Goal: Task Accomplishment & Management: Manage account settings

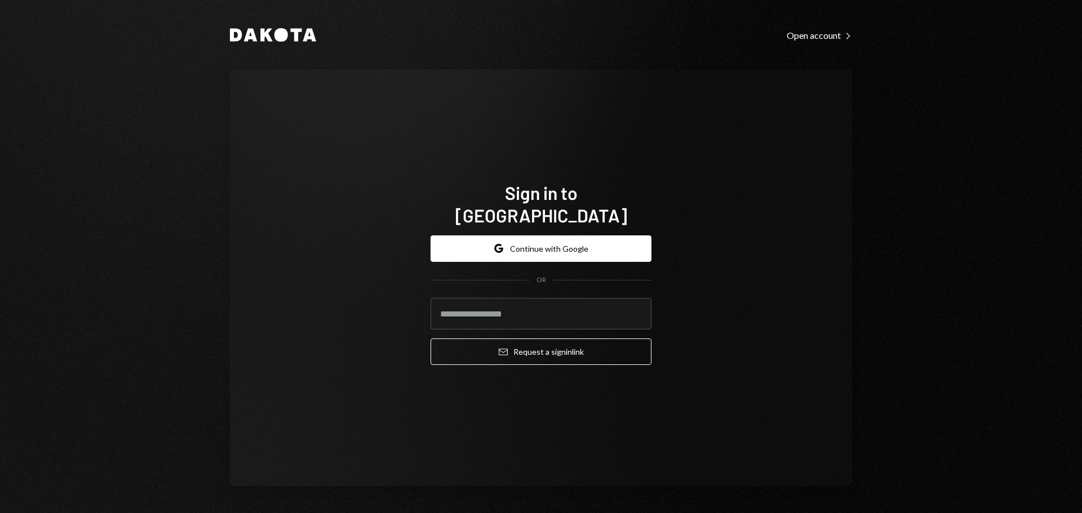
type input "**********"
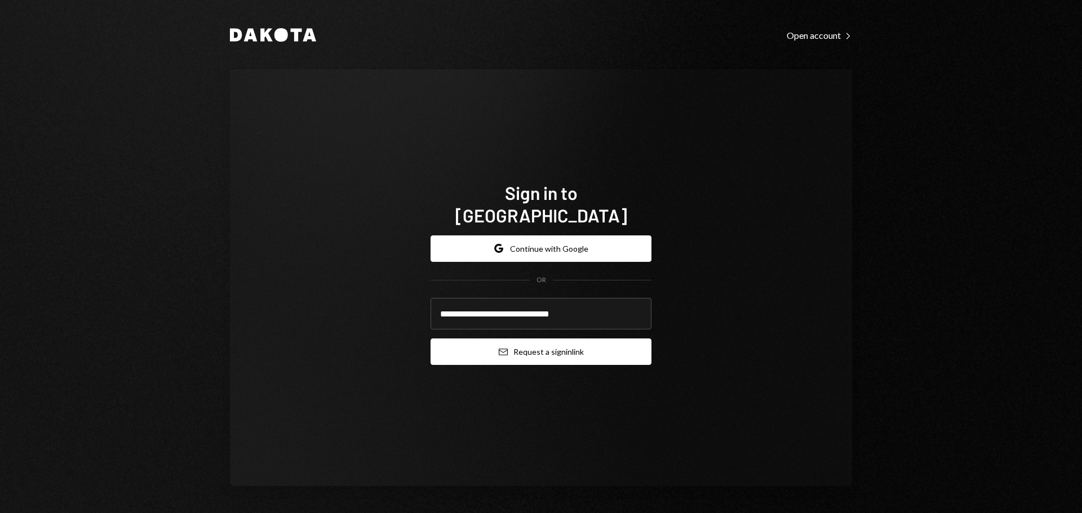
click at [496, 339] on button "Email Request a sign in link" at bounding box center [540, 352] width 221 height 26
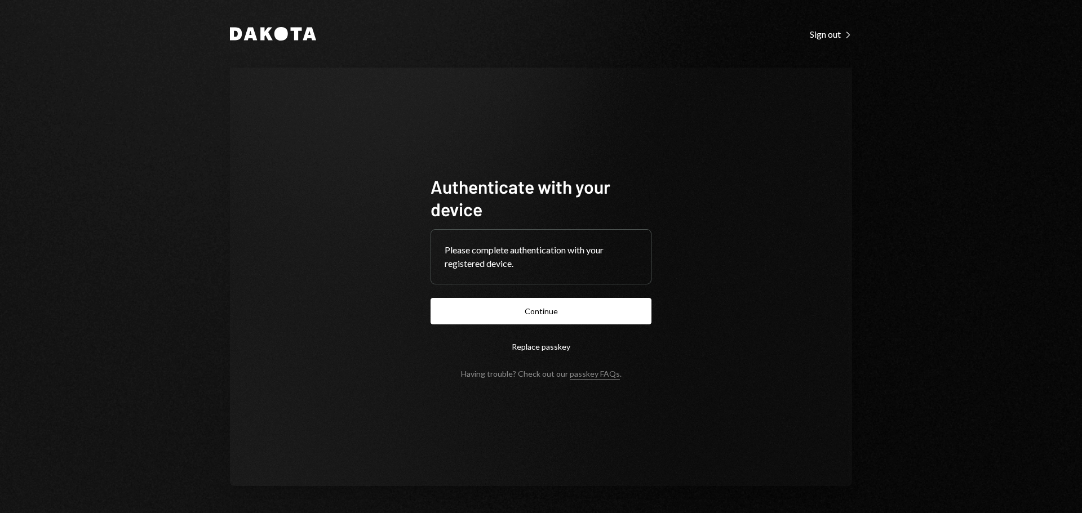
click at [574, 318] on button "Continue" at bounding box center [540, 311] width 221 height 26
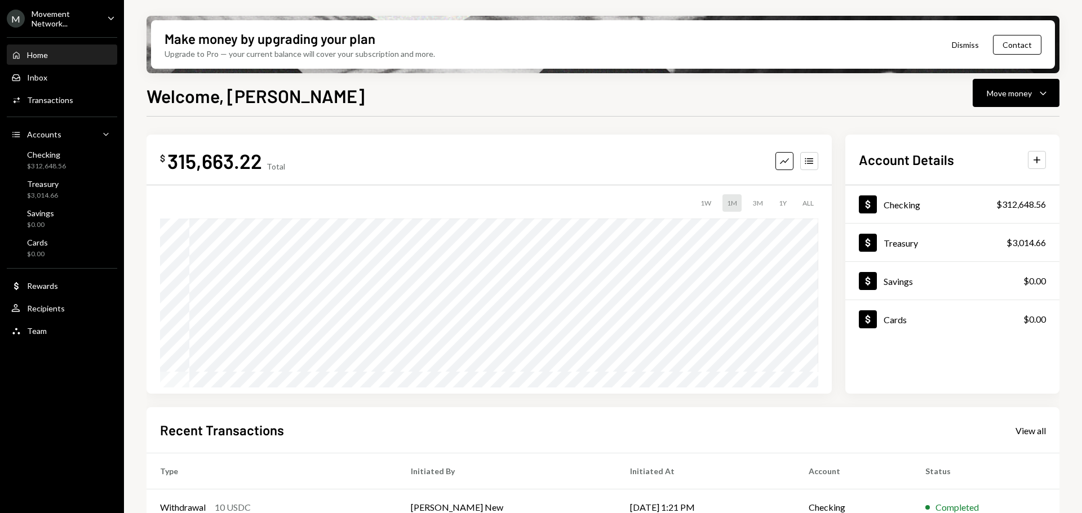
click at [56, 18] on div "Movement Network..." at bounding box center [65, 18] width 66 height 19
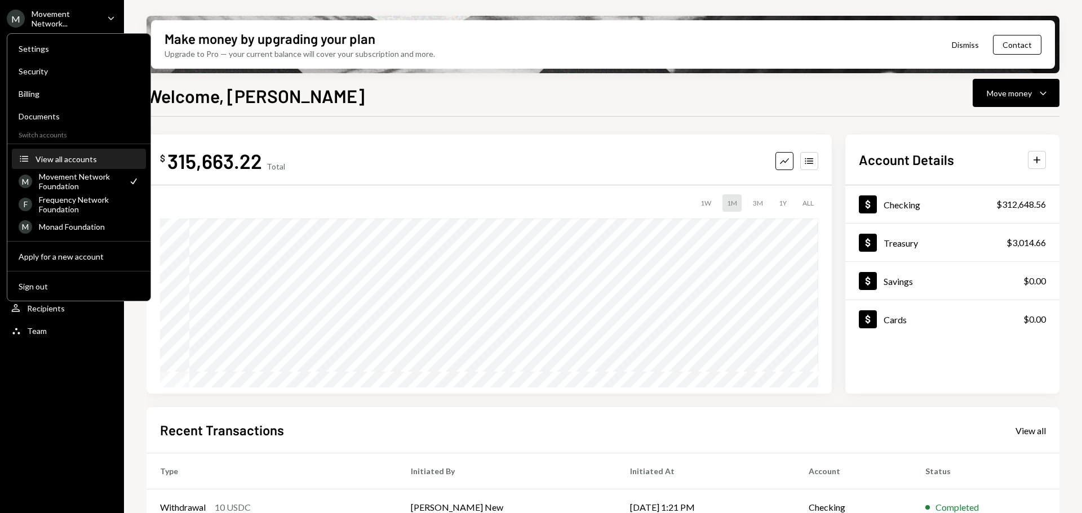
click at [59, 160] on div "View all accounts" at bounding box center [87, 159] width 104 height 10
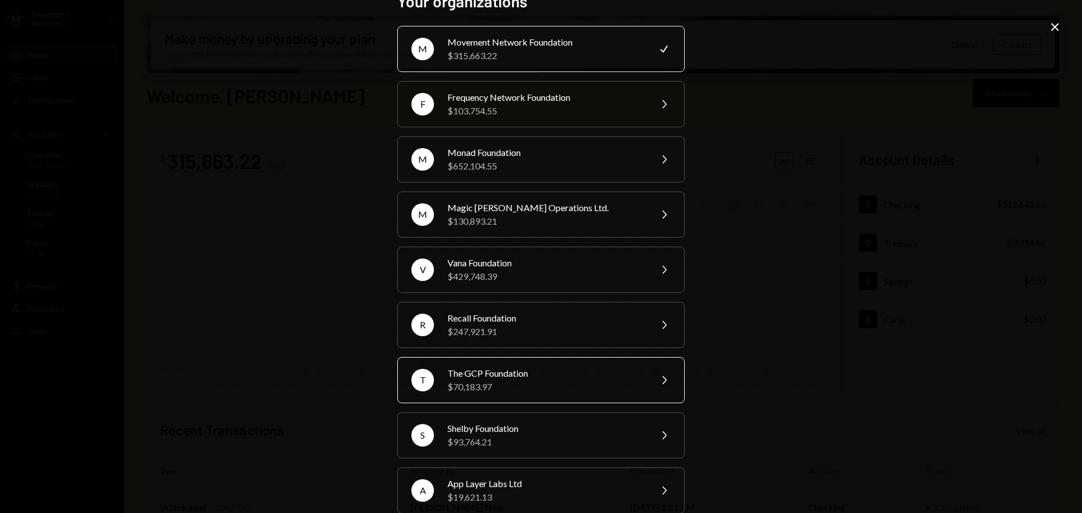
scroll to position [56, 0]
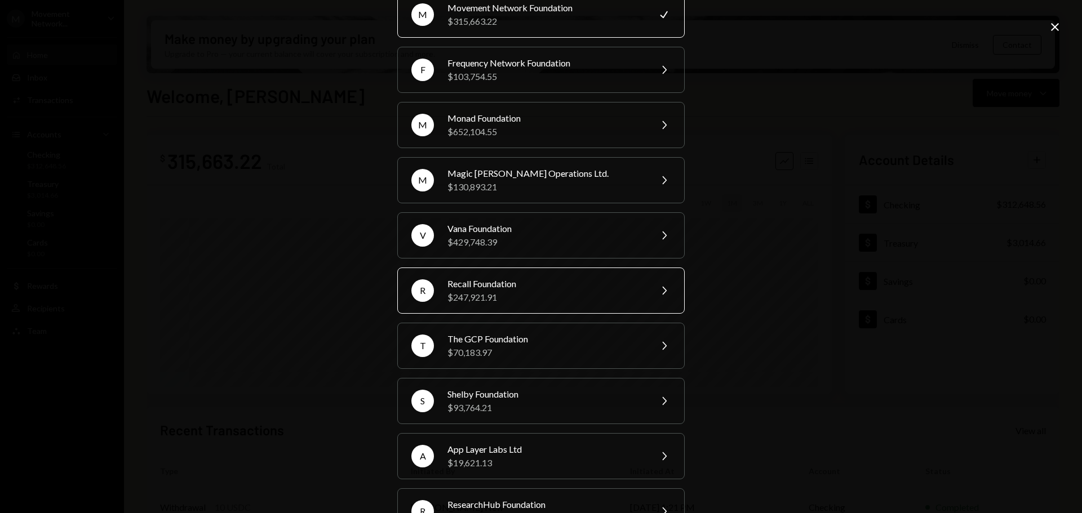
click at [536, 294] on div "$247,921.91" at bounding box center [545, 298] width 196 height 14
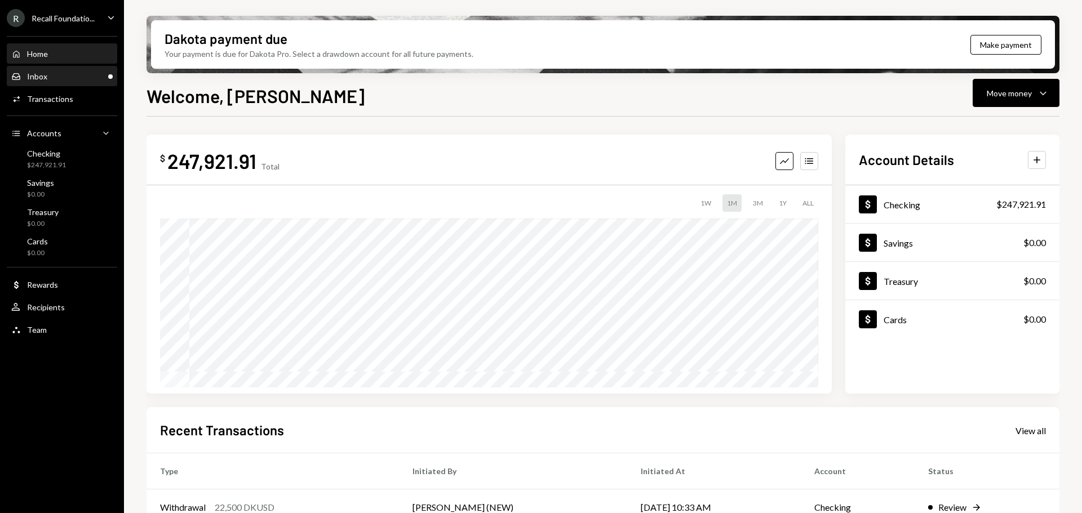
click at [52, 76] on div "Inbox Inbox" at bounding box center [61, 77] width 101 height 10
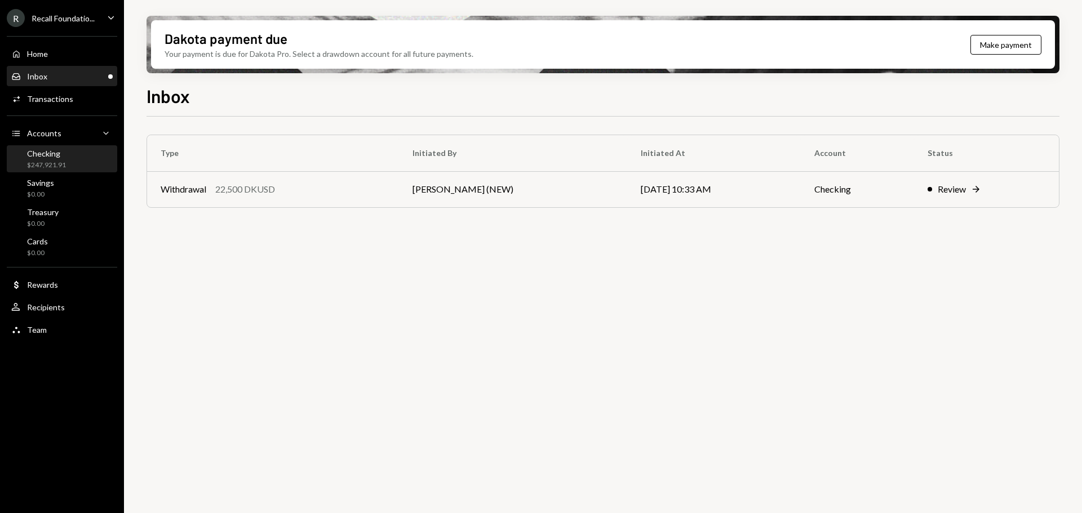
click at [66, 155] on div "Checking $247,921.91" at bounding box center [61, 159] width 101 height 21
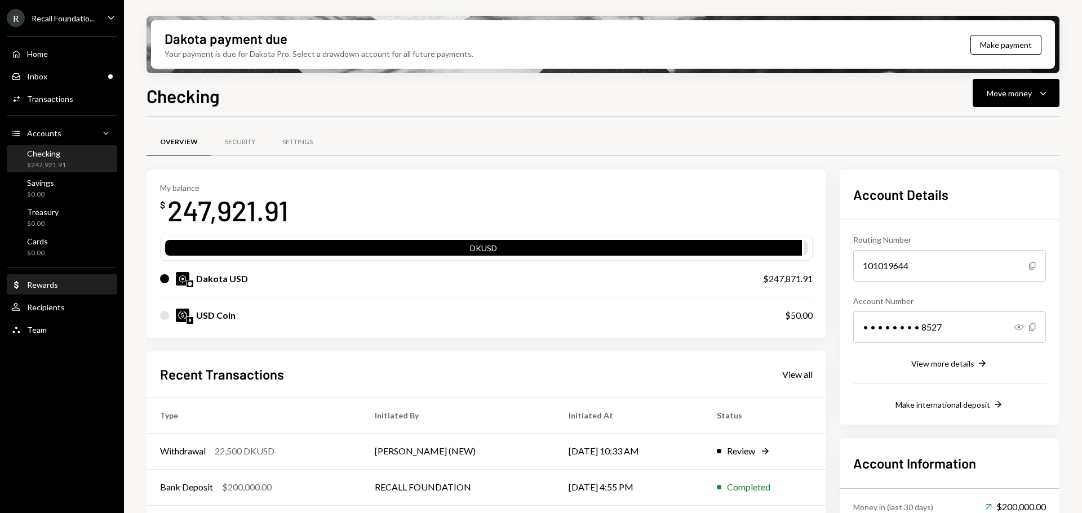
click at [44, 277] on div "Dollar Rewards" at bounding box center [61, 285] width 101 height 19
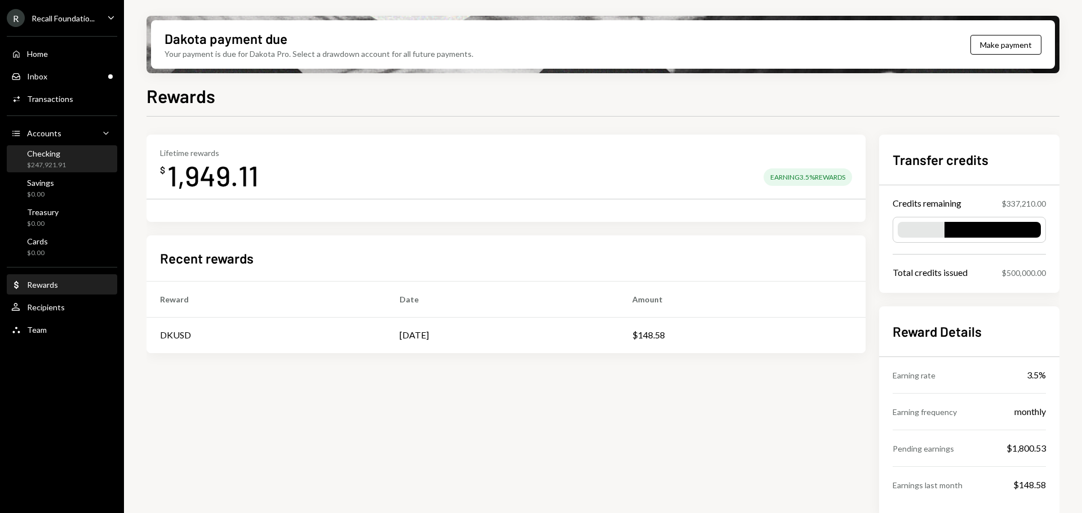
click at [47, 153] on div "Checking" at bounding box center [46, 154] width 39 height 10
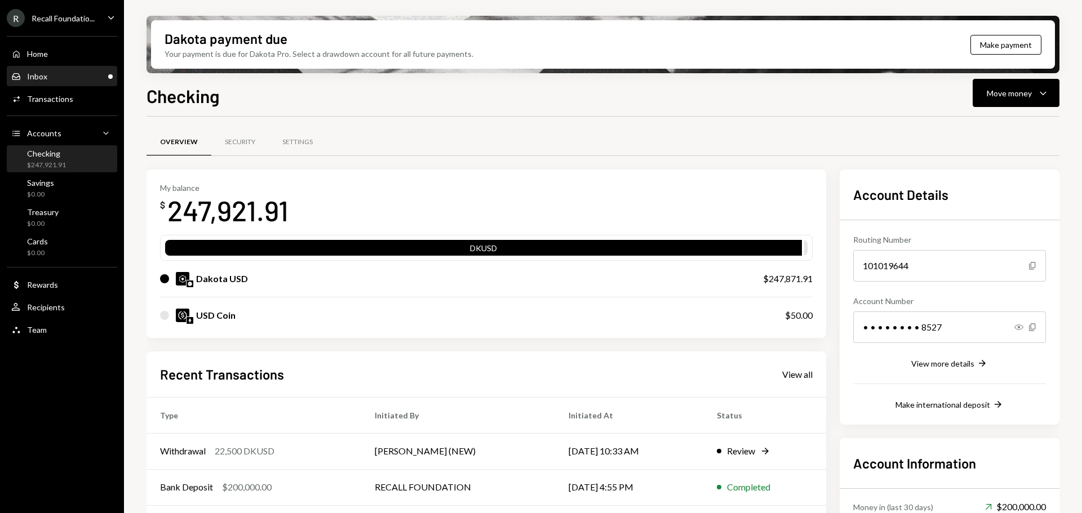
click at [51, 75] on div "Inbox Inbox" at bounding box center [61, 77] width 101 height 10
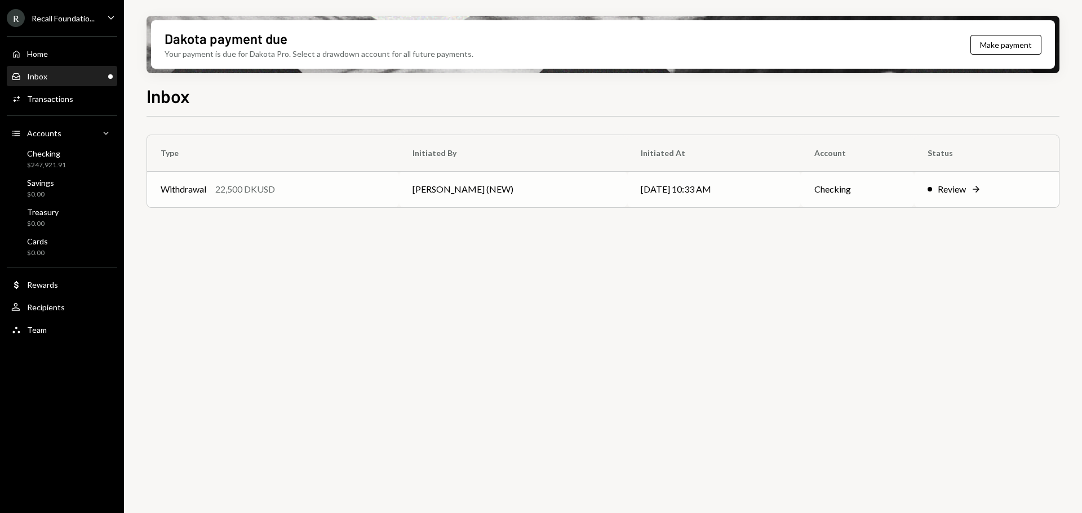
click at [306, 194] on div "Withdrawal 22,500 DKUSD" at bounding box center [273, 190] width 225 height 14
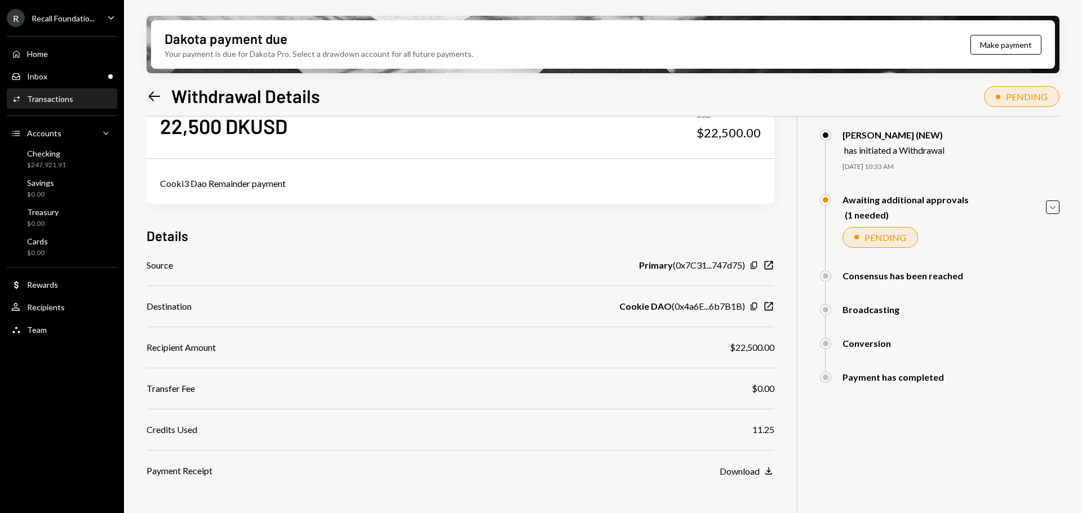
scroll to position [90, 0]
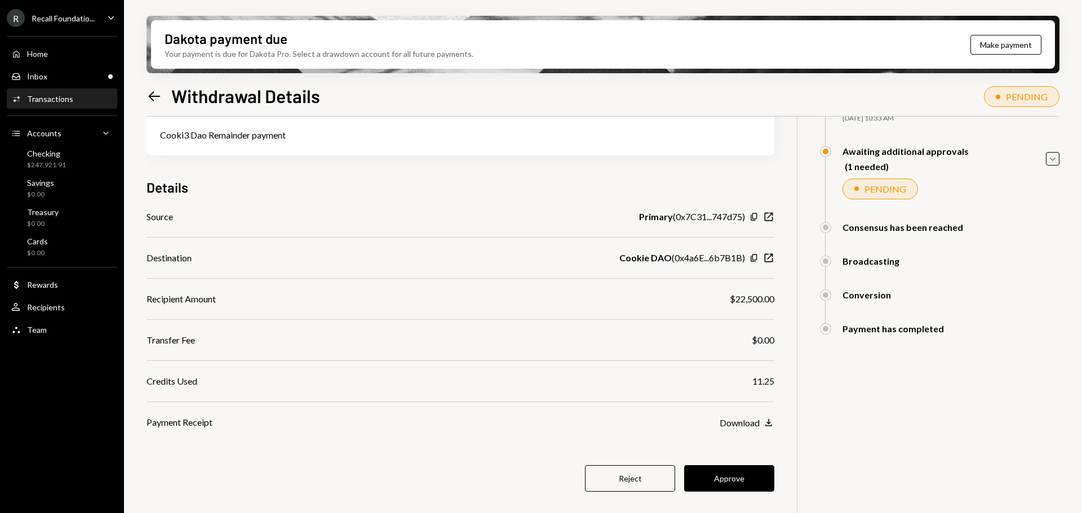
drag, startPoint x: 751, startPoint y: 475, endPoint x: 662, endPoint y: 384, distance: 127.5
click at [751, 476] on button "Approve" at bounding box center [729, 478] width 90 height 26
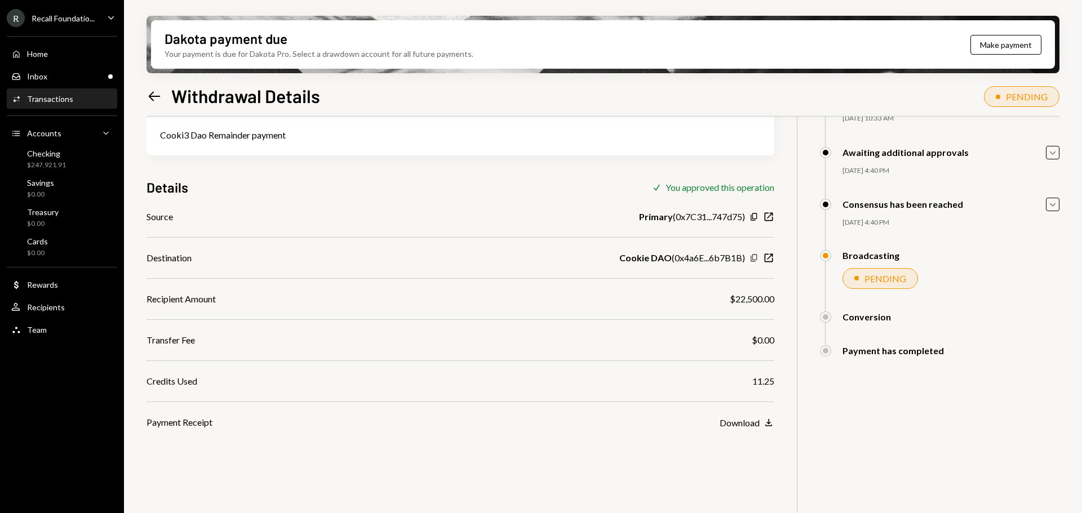
click at [753, 256] on icon "Copy" at bounding box center [753, 258] width 9 height 9
click at [69, 157] on div "Checking $247,921.91" at bounding box center [61, 159] width 101 height 21
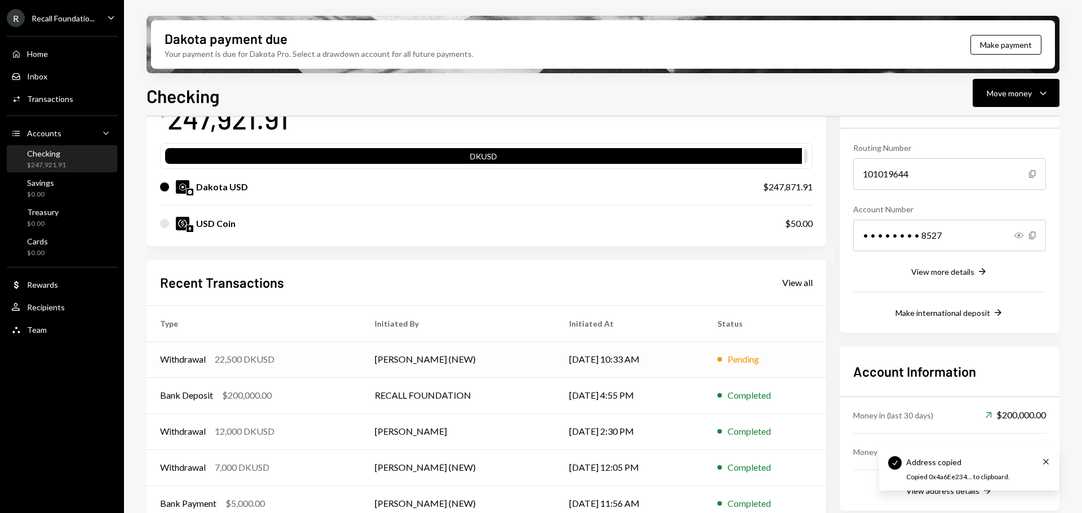
scroll to position [110, 0]
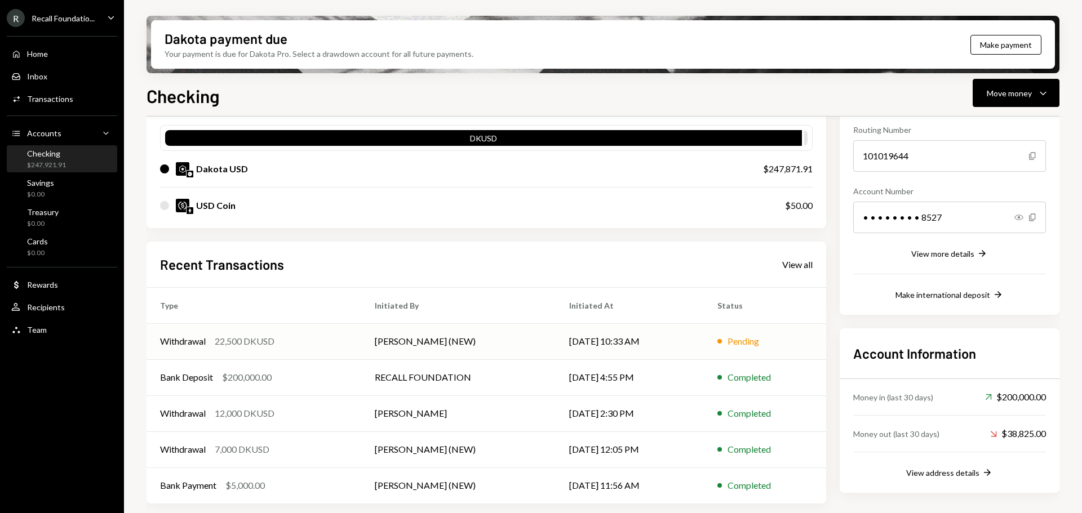
click at [306, 341] on div "Withdrawal 22,500 DKUSD" at bounding box center [254, 342] width 188 height 14
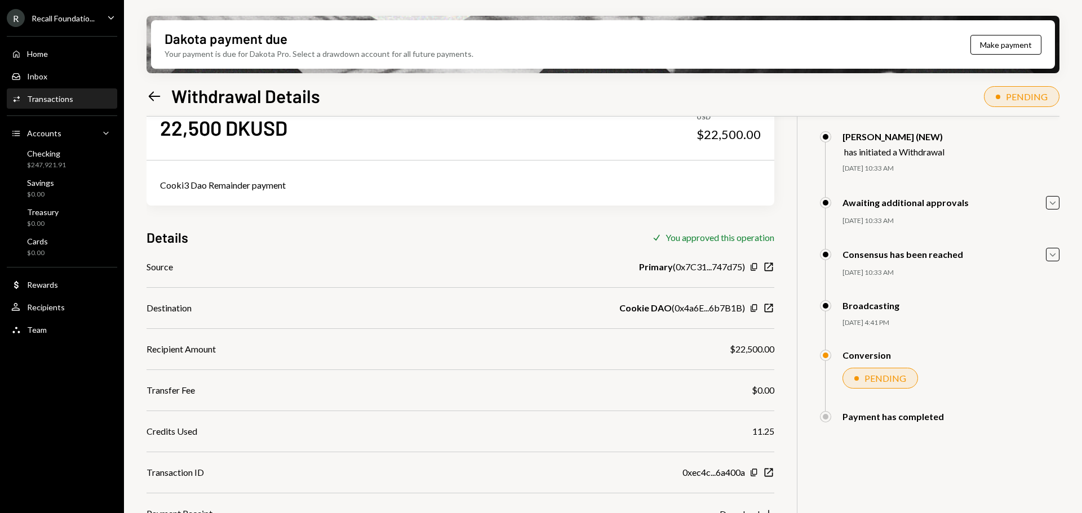
scroll to position [90, 0]
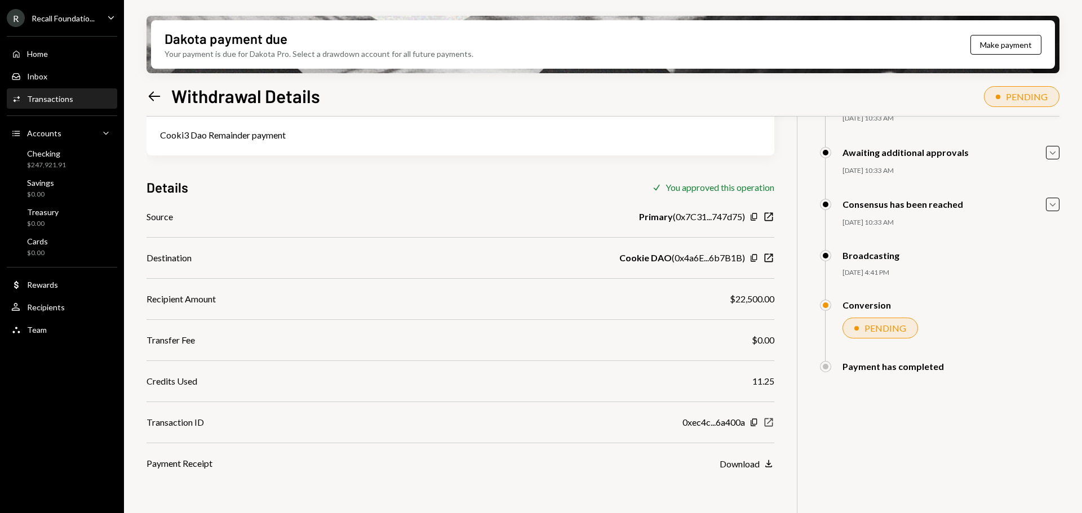
click at [767, 425] on icon "New Window" at bounding box center [768, 422] width 11 height 11
click at [50, 17] on div "Recall Foundatio..." at bounding box center [63, 19] width 63 height 10
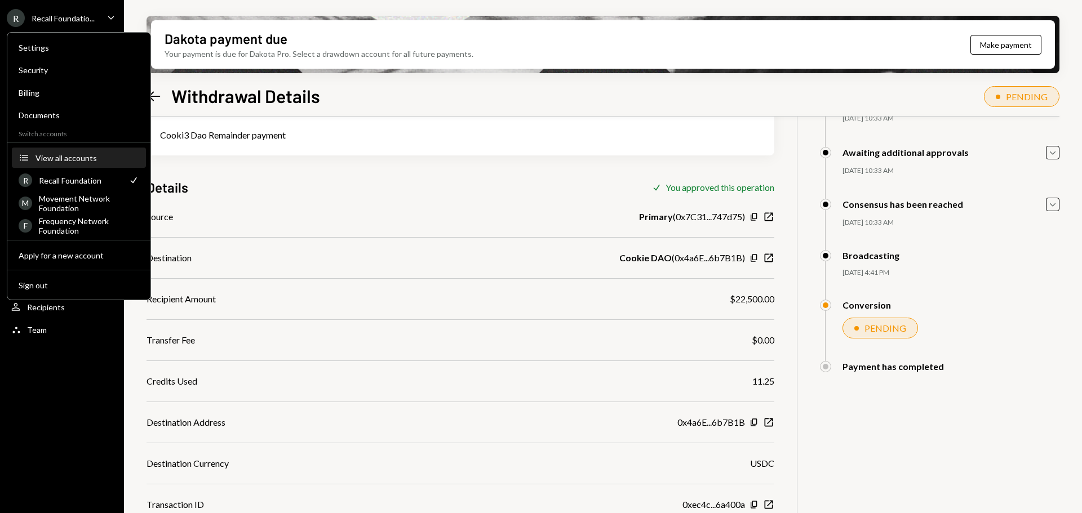
click at [65, 154] on div "View all accounts" at bounding box center [87, 158] width 104 height 10
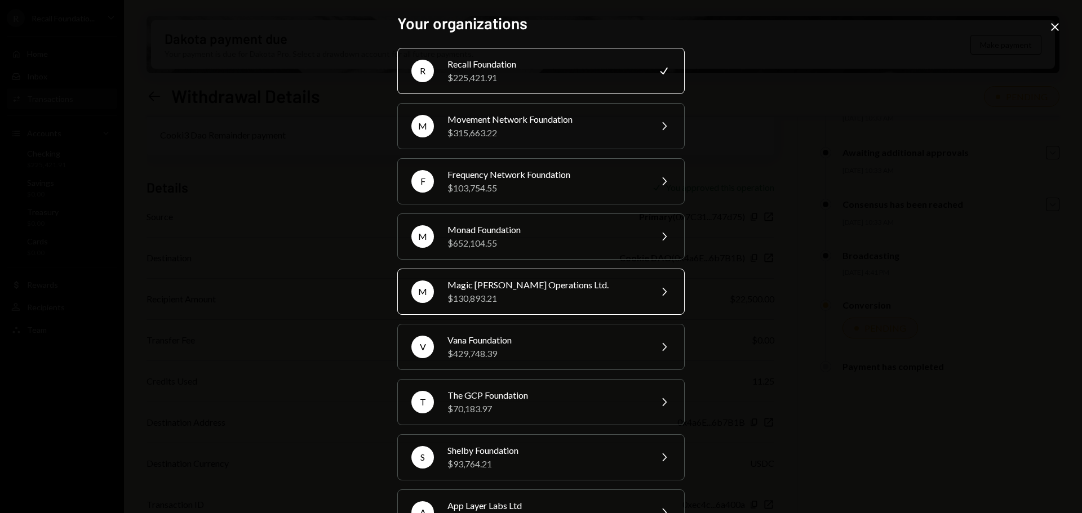
click at [566, 300] on div "$130,893.21" at bounding box center [545, 299] width 196 height 14
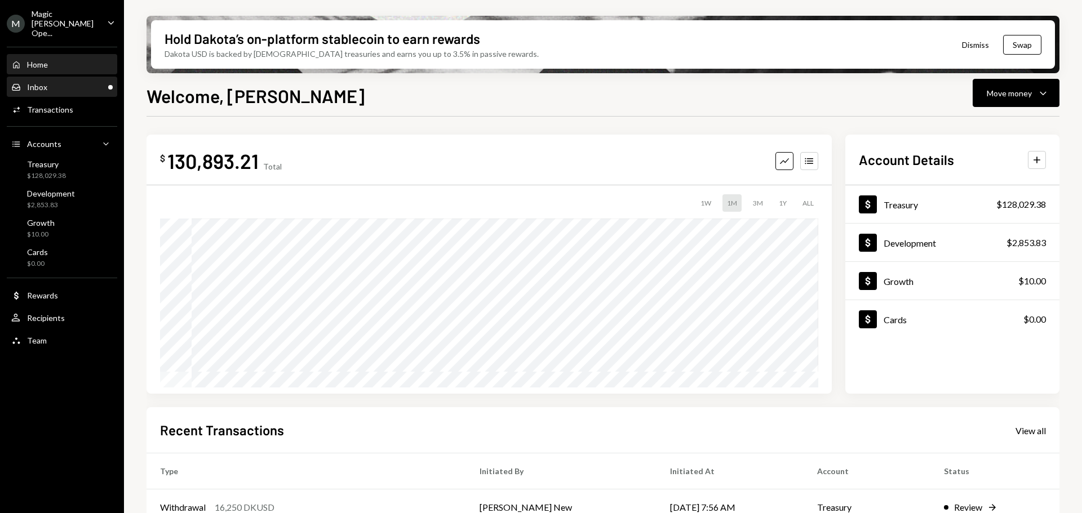
click at [46, 82] on div "Inbox Inbox" at bounding box center [29, 87] width 36 height 10
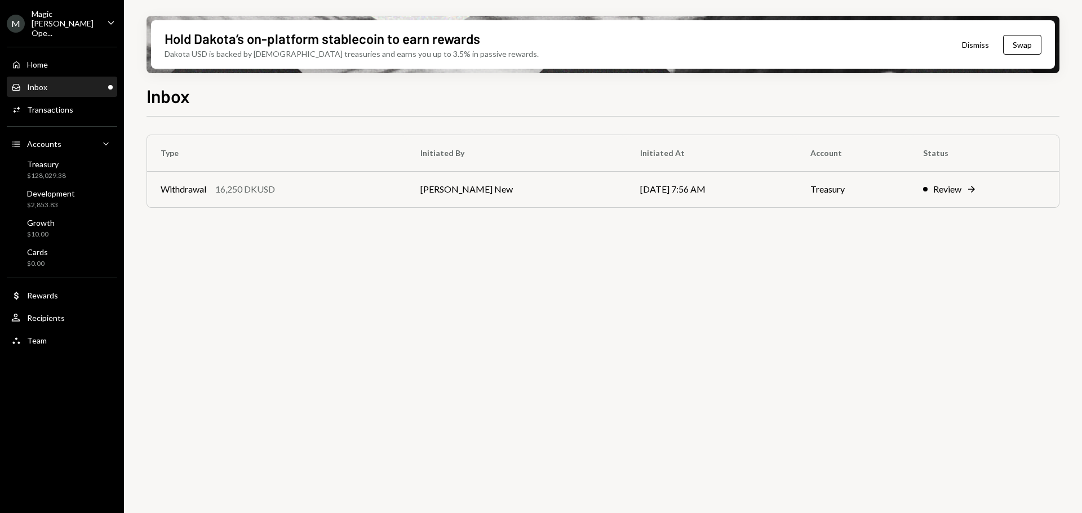
click at [52, 22] on div "Magic [PERSON_NAME] Ope..." at bounding box center [65, 23] width 66 height 29
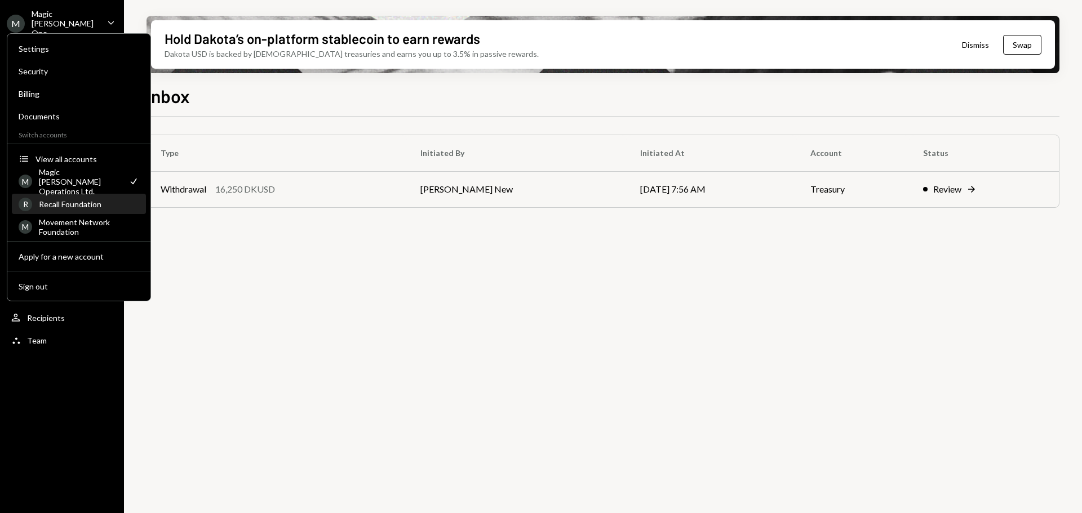
click at [69, 206] on div "Recall Foundation" at bounding box center [89, 204] width 100 height 10
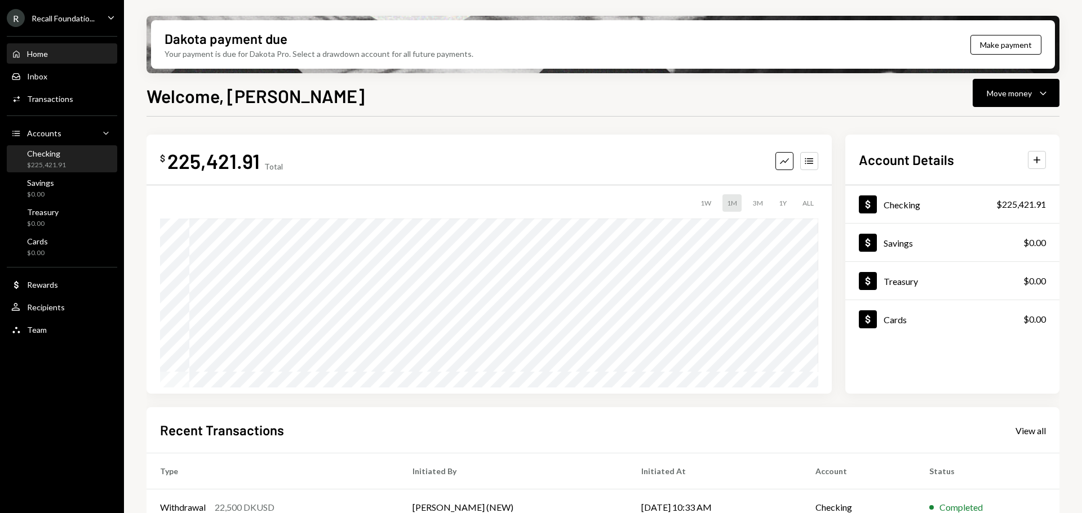
click at [61, 164] on div "$225,421.91" at bounding box center [46, 166] width 39 height 10
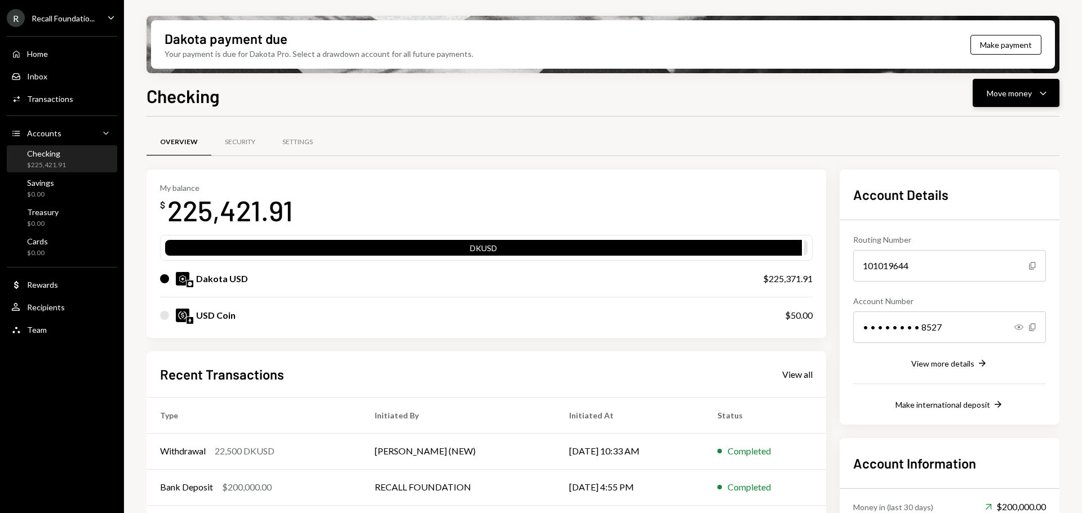
click at [998, 99] on div "Move money Caret Down" at bounding box center [1016, 93] width 59 height 14
click at [988, 127] on div "Send" at bounding box center [1007, 127] width 82 height 12
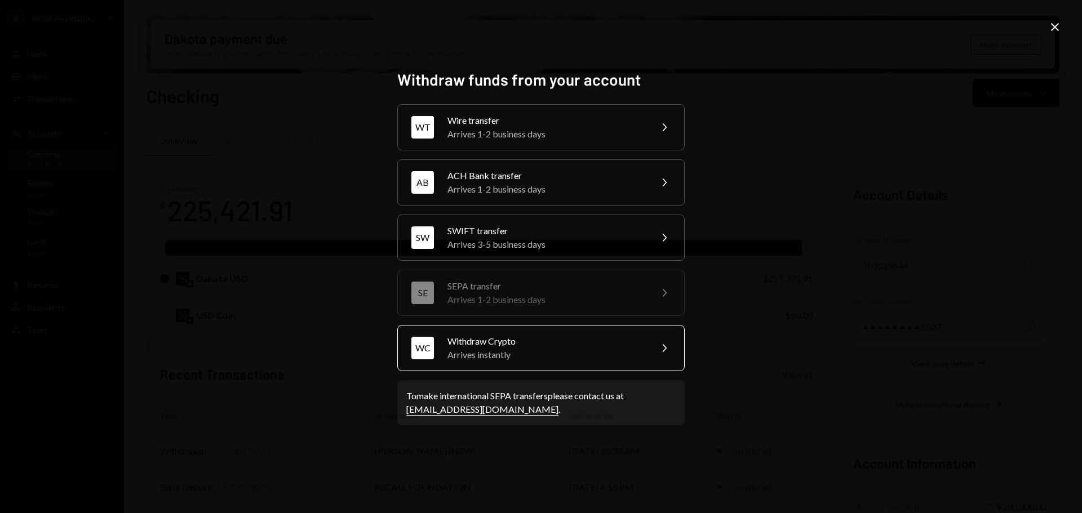
click at [505, 354] on div "Arrives instantly" at bounding box center [545, 355] width 196 height 14
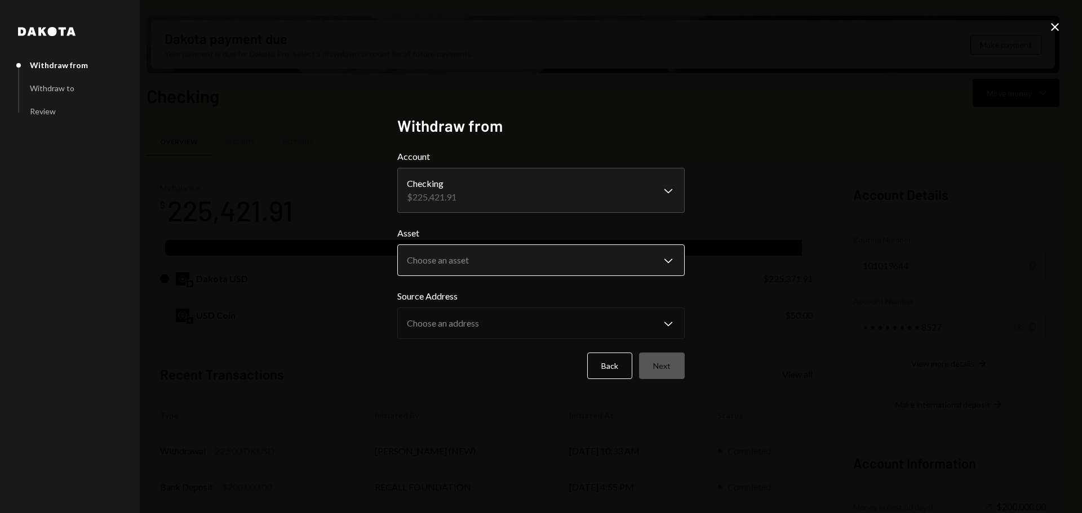
click at [498, 257] on body "R Recall Foundatio... Caret Down Home Home Inbox Inbox Activities Transactions …" at bounding box center [541, 256] width 1082 height 513
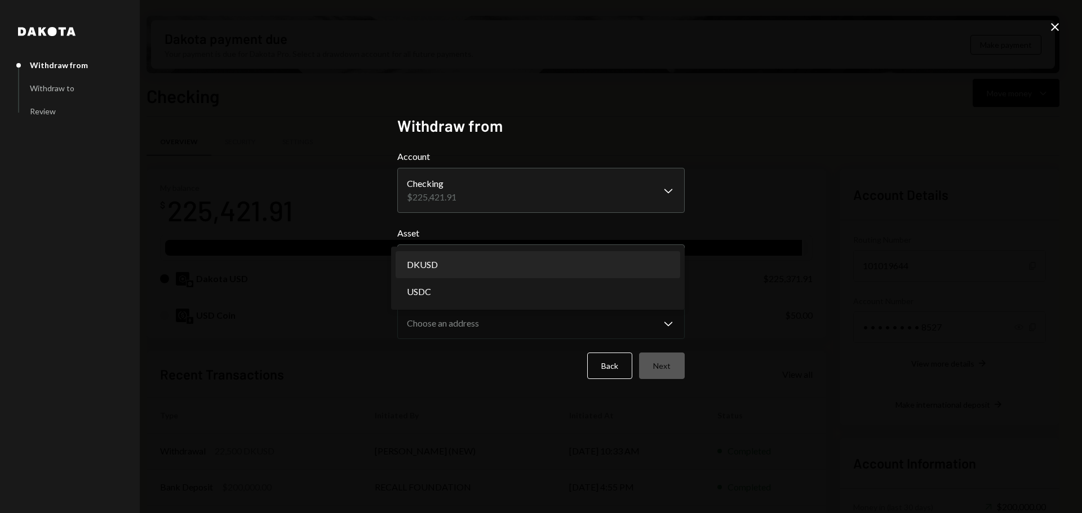
select select "*****"
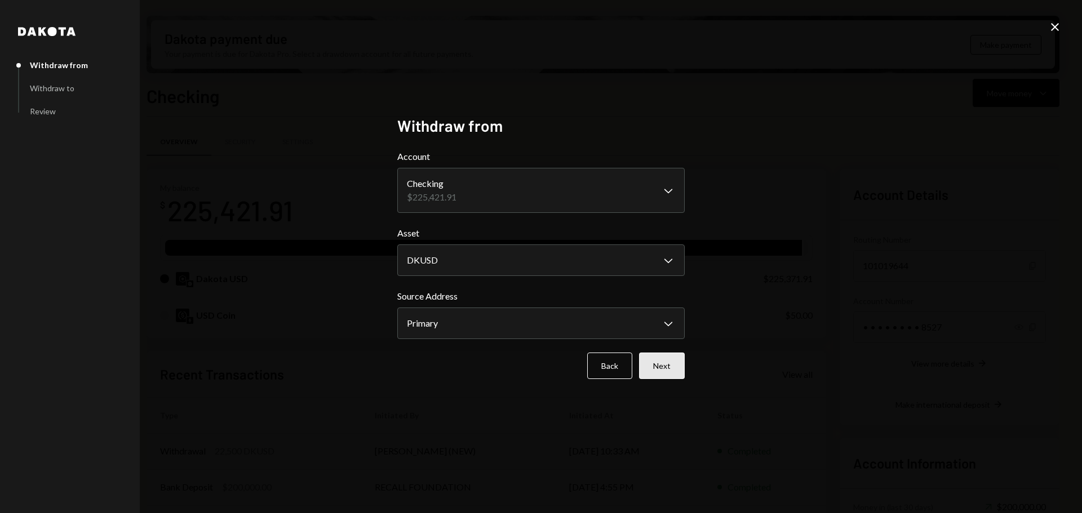
click at [667, 357] on button "Next" at bounding box center [662, 366] width 46 height 26
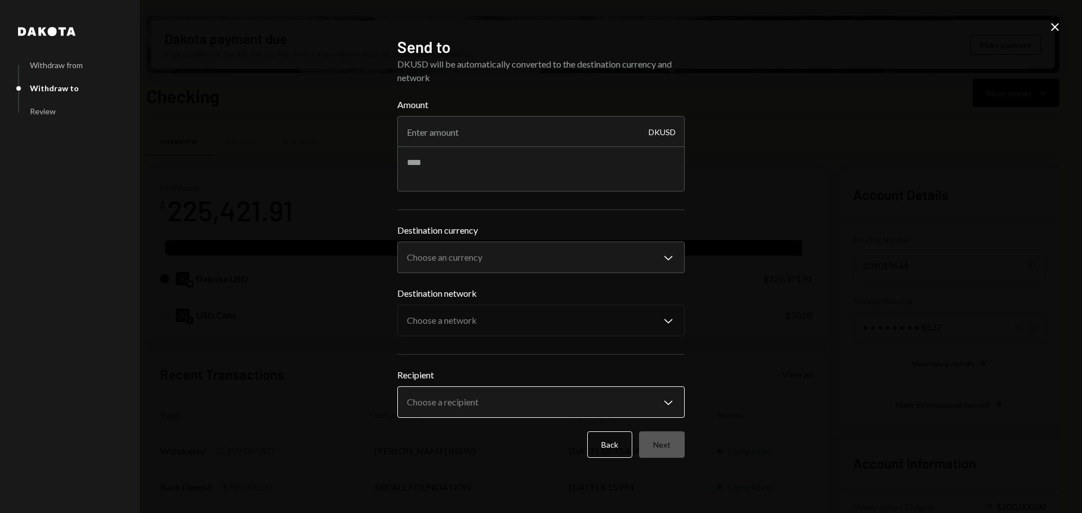
click at [520, 406] on body "R Recall Foundatio... Caret Down Home Home Inbox Inbox Activities Transactions …" at bounding box center [541, 256] width 1082 height 513
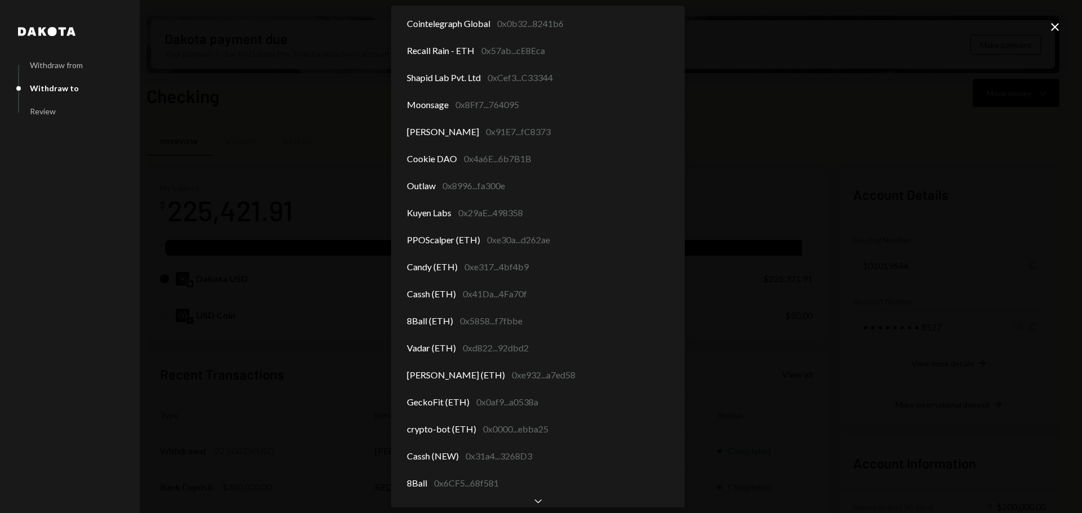
click at [1057, 25] on icon at bounding box center [1055, 27] width 8 height 8
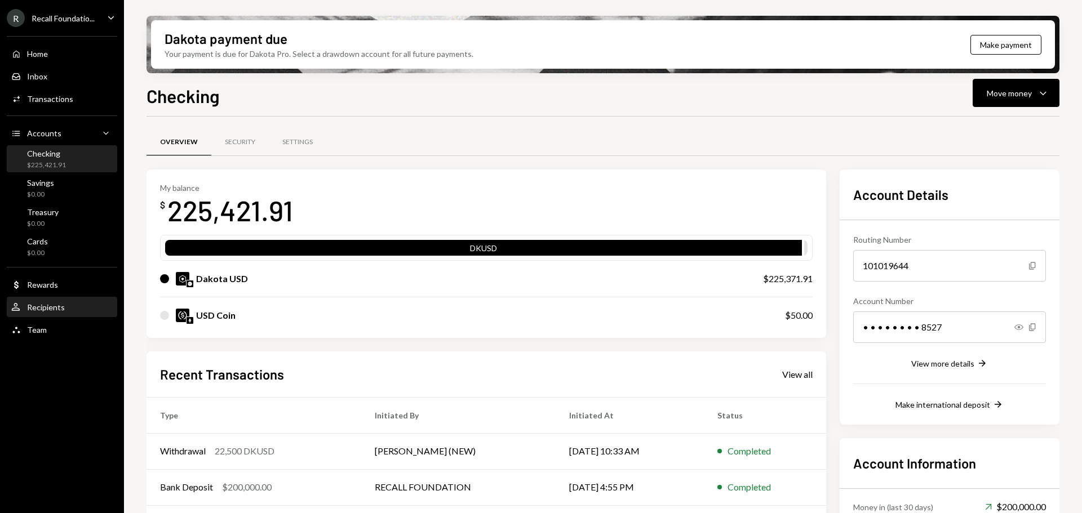
click at [48, 307] on div "Recipients" at bounding box center [46, 308] width 38 height 10
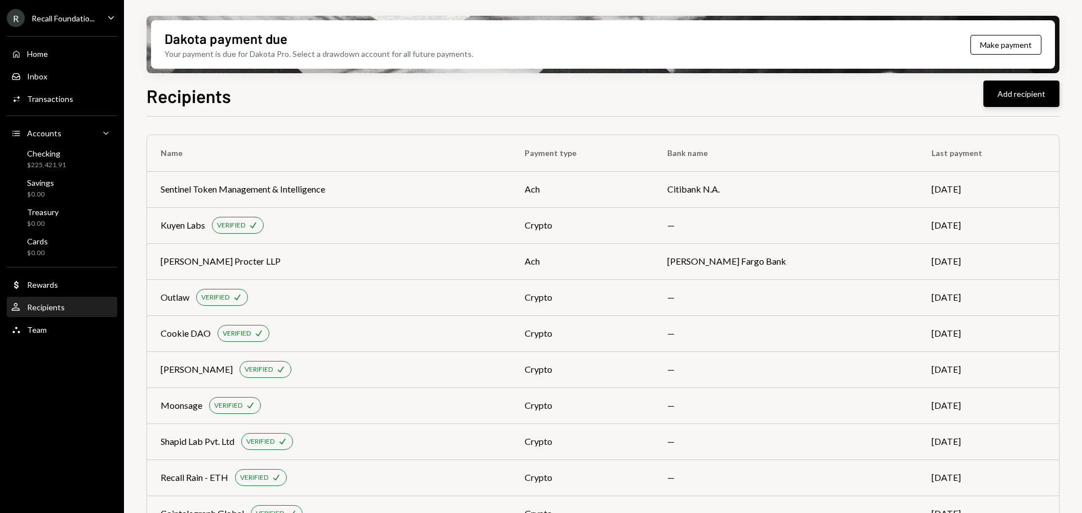
click at [1009, 94] on button "Add recipient" at bounding box center [1021, 94] width 76 height 26
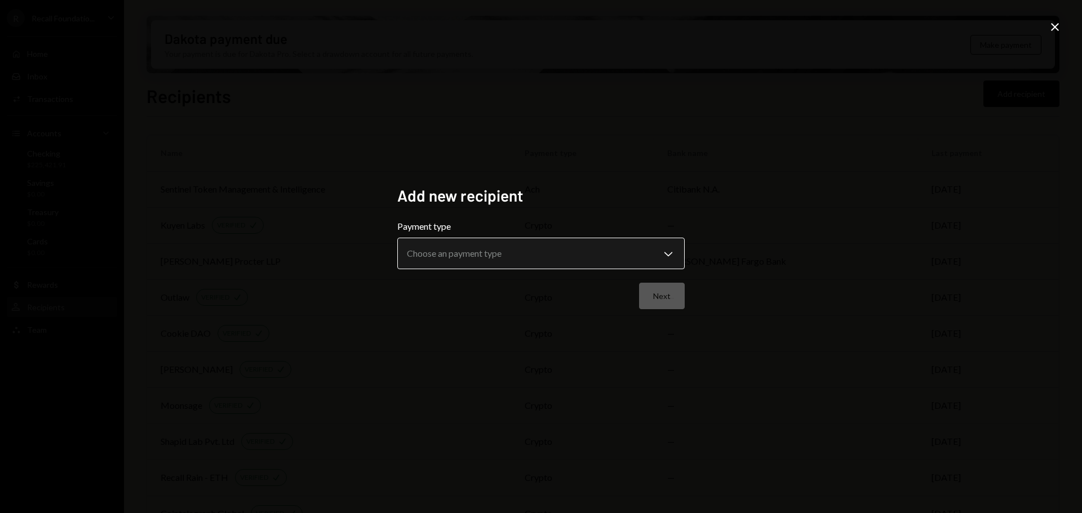
click at [568, 265] on body "R Recall Foundatio... Caret Down Home Home Inbox Inbox Activities Transactions …" at bounding box center [541, 256] width 1082 height 513
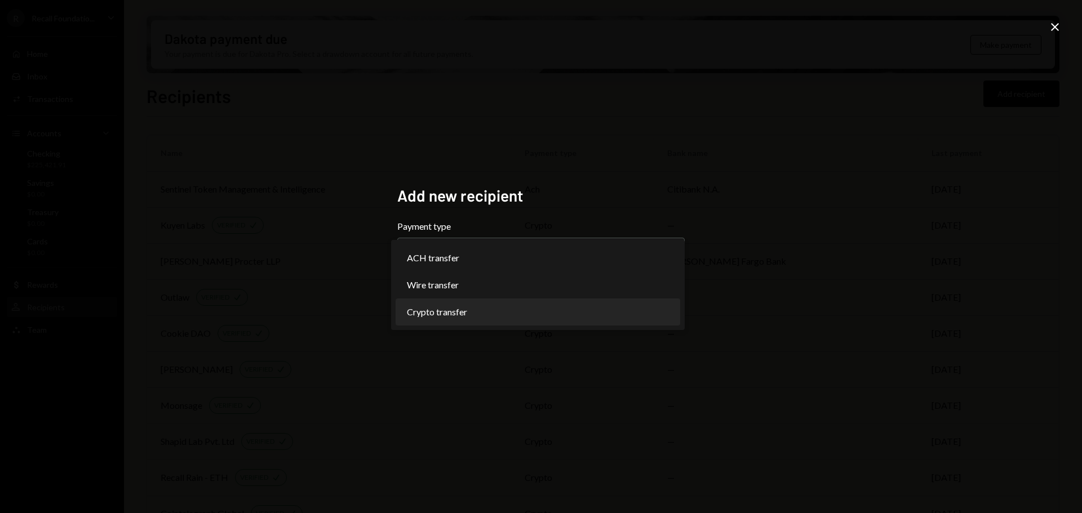
select select "******"
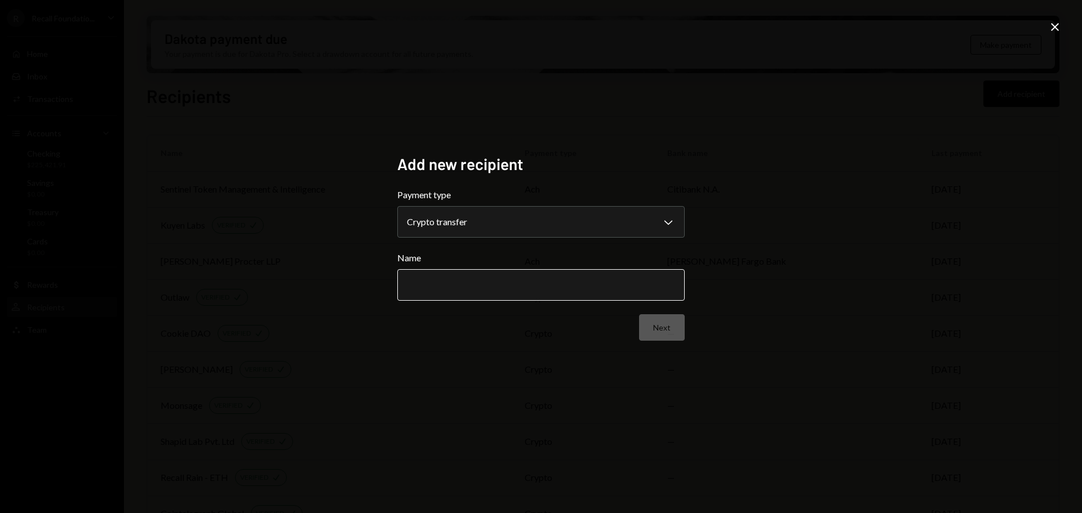
click at [508, 273] on input "Name" at bounding box center [540, 285] width 287 height 32
type input "**********"
click at [670, 332] on button "Next" at bounding box center [662, 327] width 46 height 26
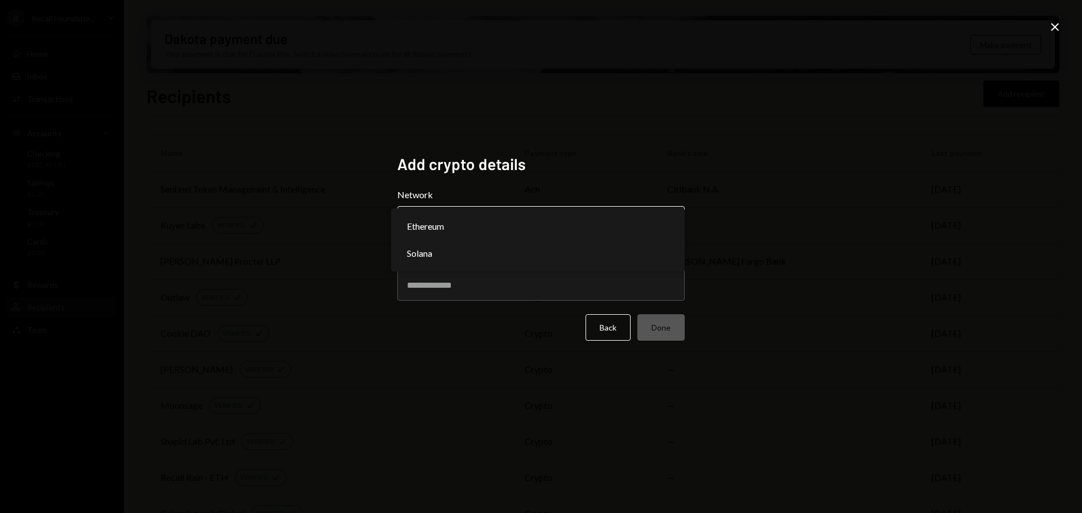
click at [532, 227] on body "R Recall Foundatio... Caret Down Home Home Inbox Inbox Activities Transactions …" at bounding box center [541, 256] width 1082 height 513
select select "**********"
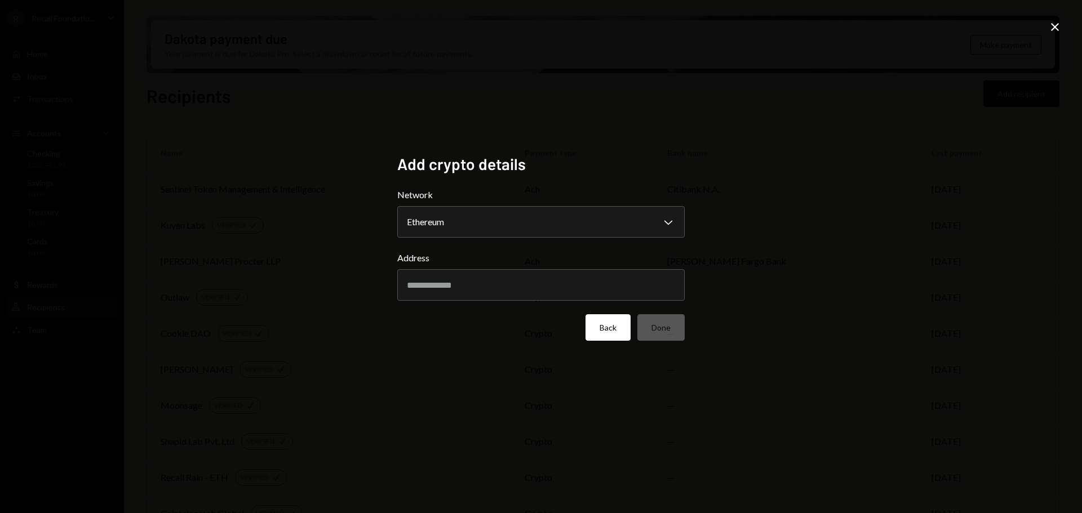
click at [607, 324] on button "Back" at bounding box center [607, 327] width 45 height 26
click at [494, 279] on input "Name" at bounding box center [540, 285] width 287 height 32
type input "**********"
click at [673, 327] on button "Next" at bounding box center [662, 327] width 46 height 26
click at [466, 234] on body "R Recall Foundatio... Caret Down Home Home Inbox Inbox Activities Transactions …" at bounding box center [541, 256] width 1082 height 513
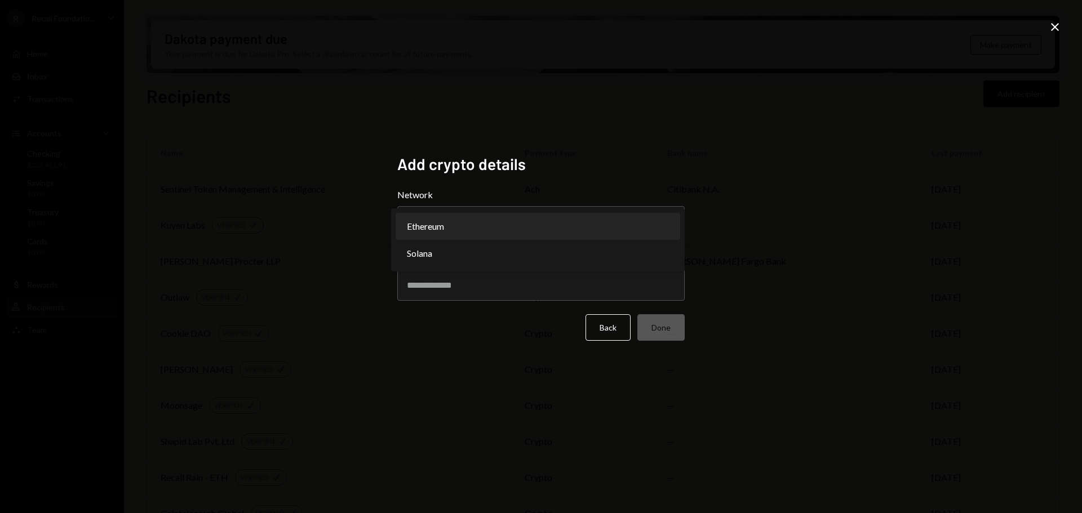
select select "**********"
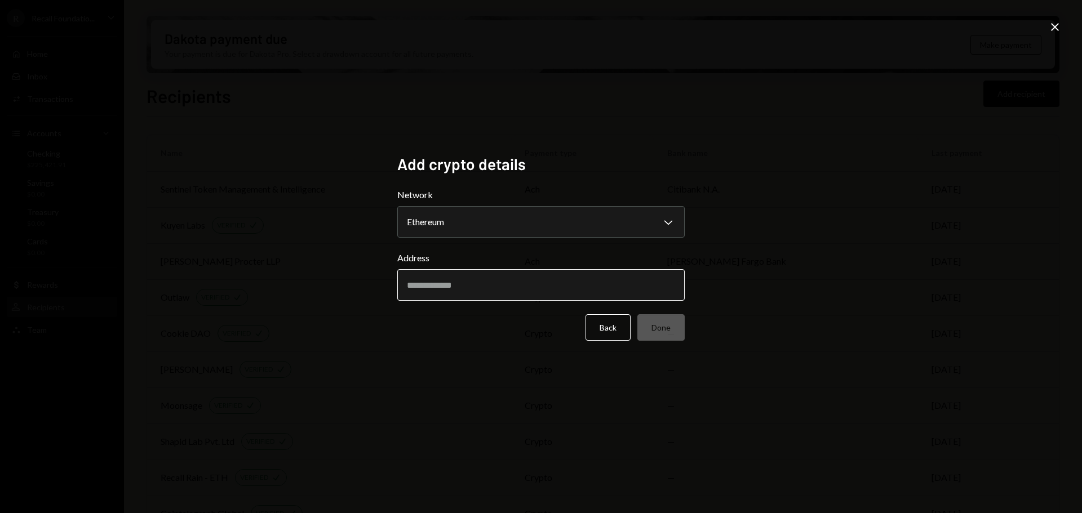
click at [440, 287] on input "Address" at bounding box center [540, 285] width 287 height 32
paste input "**********"
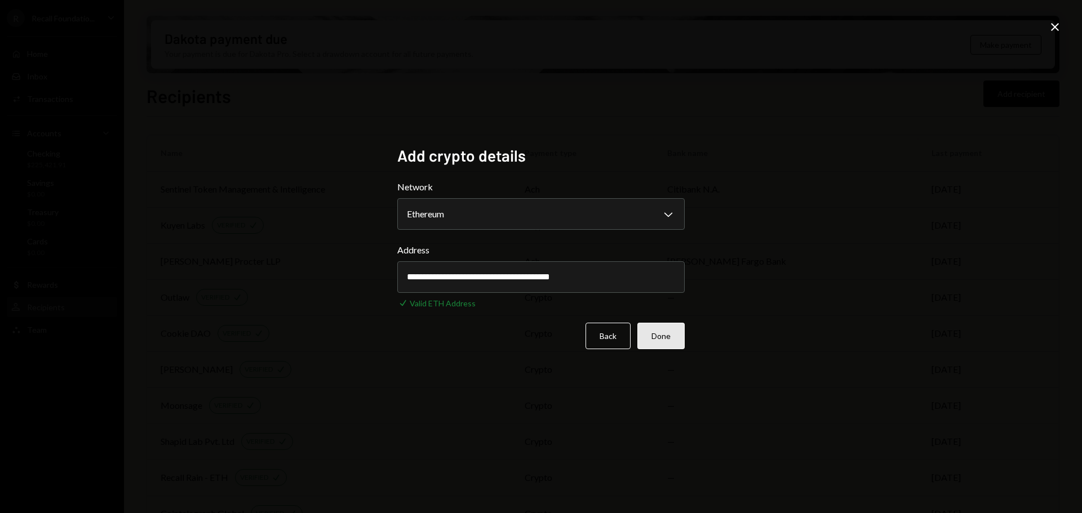
type input "**********"
click at [661, 337] on button "Done" at bounding box center [660, 336] width 47 height 26
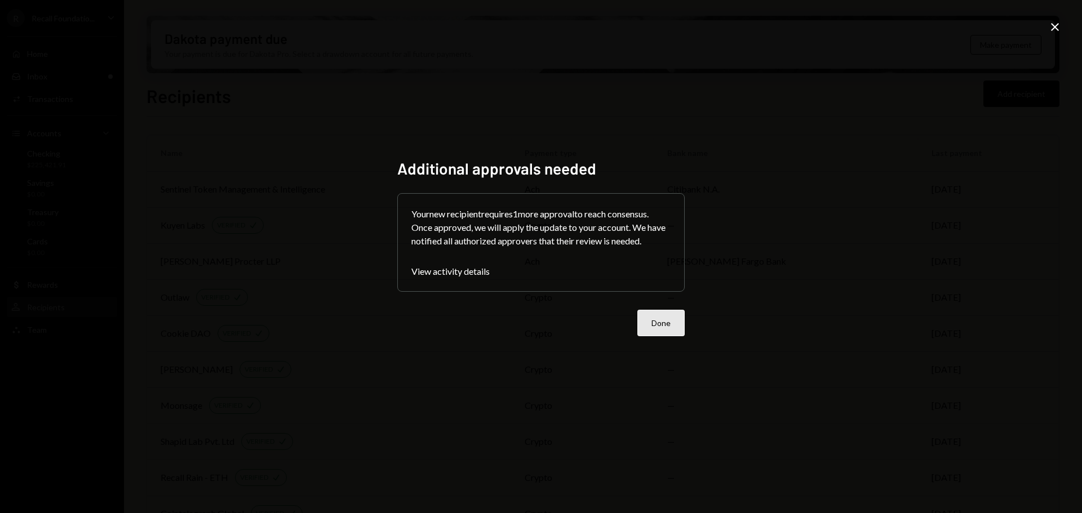
click at [651, 313] on button "Done" at bounding box center [660, 323] width 47 height 26
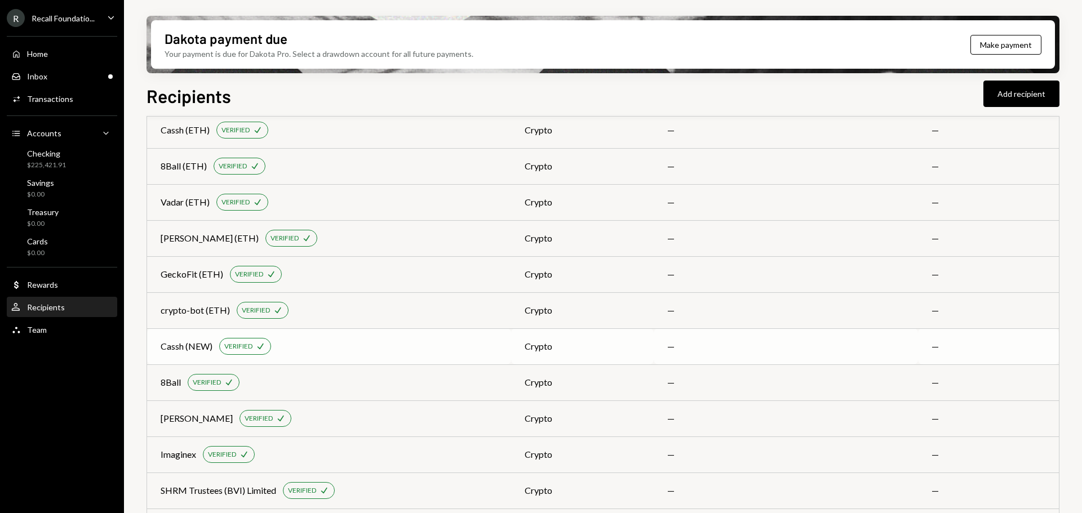
scroll to position [534, 0]
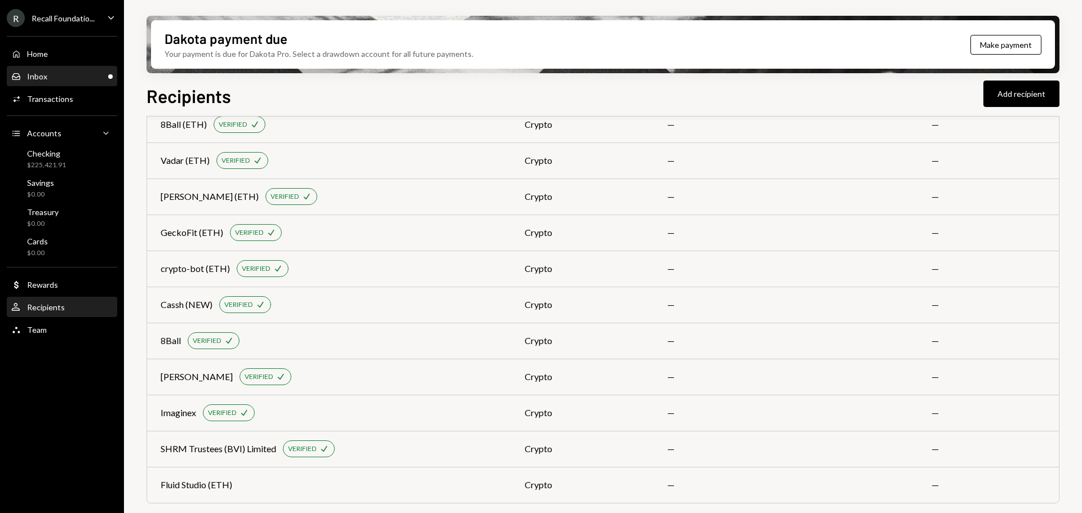
click at [61, 78] on div "Inbox Inbox" at bounding box center [61, 77] width 101 height 10
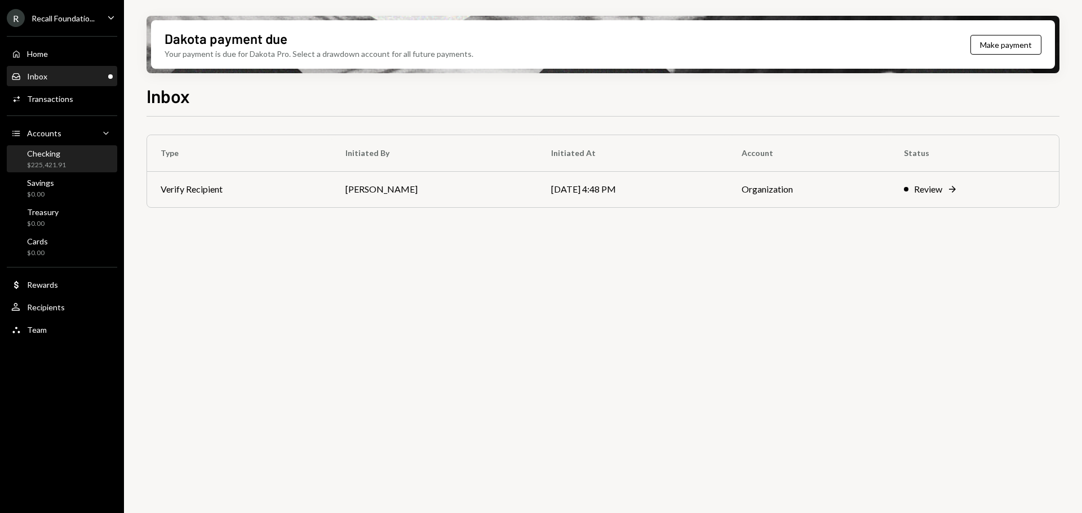
click at [59, 153] on div "Checking" at bounding box center [46, 154] width 39 height 10
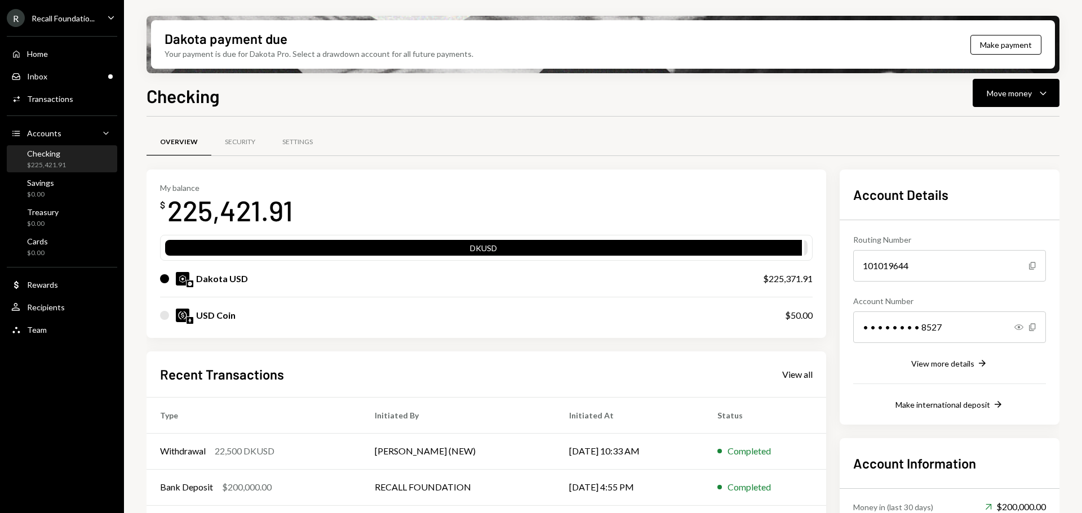
click at [82, 21] on div "Recall Foundatio..." at bounding box center [63, 19] width 63 height 10
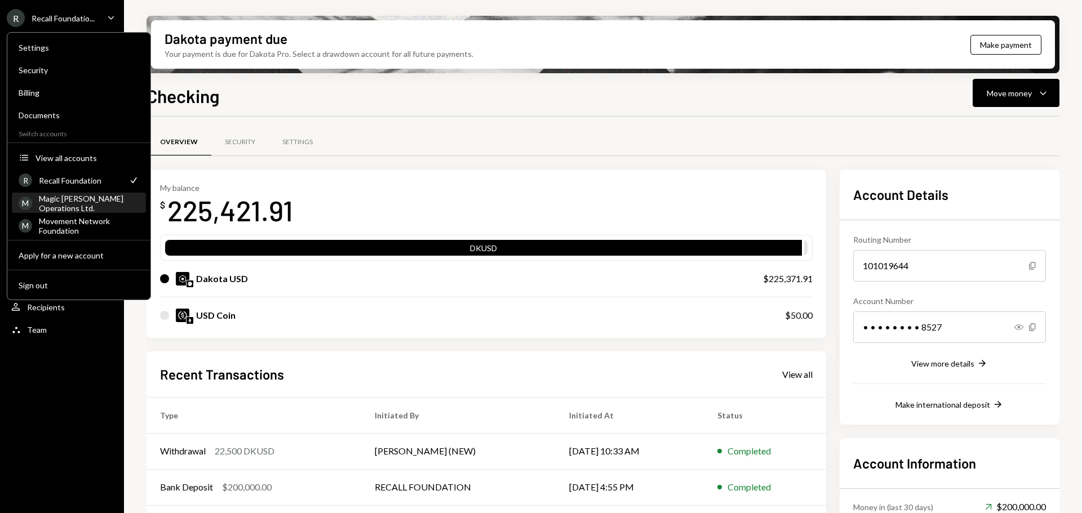
click at [68, 197] on div "Magic Newton Operations Ltd." at bounding box center [89, 203] width 100 height 19
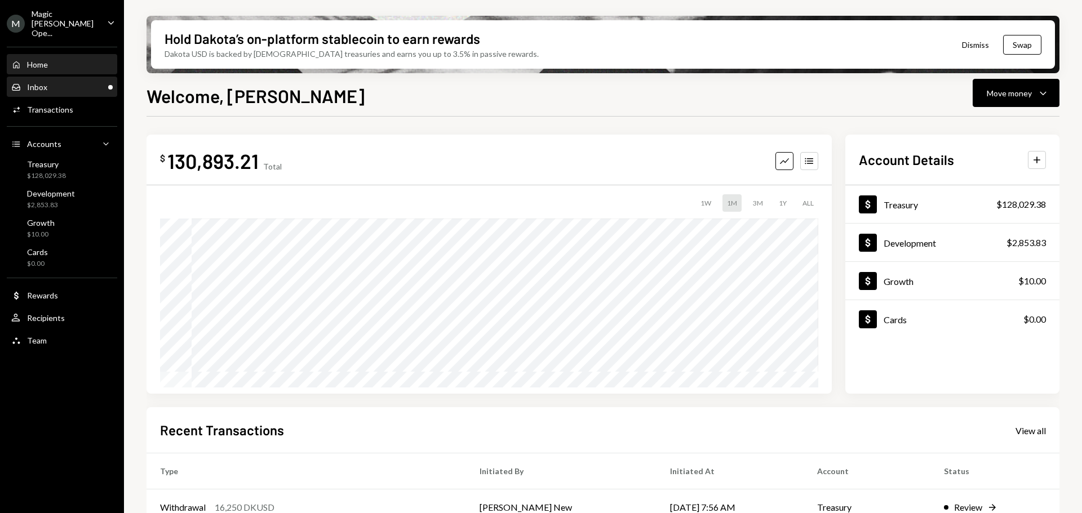
click at [51, 82] on div "Inbox Inbox" at bounding box center [61, 87] width 101 height 10
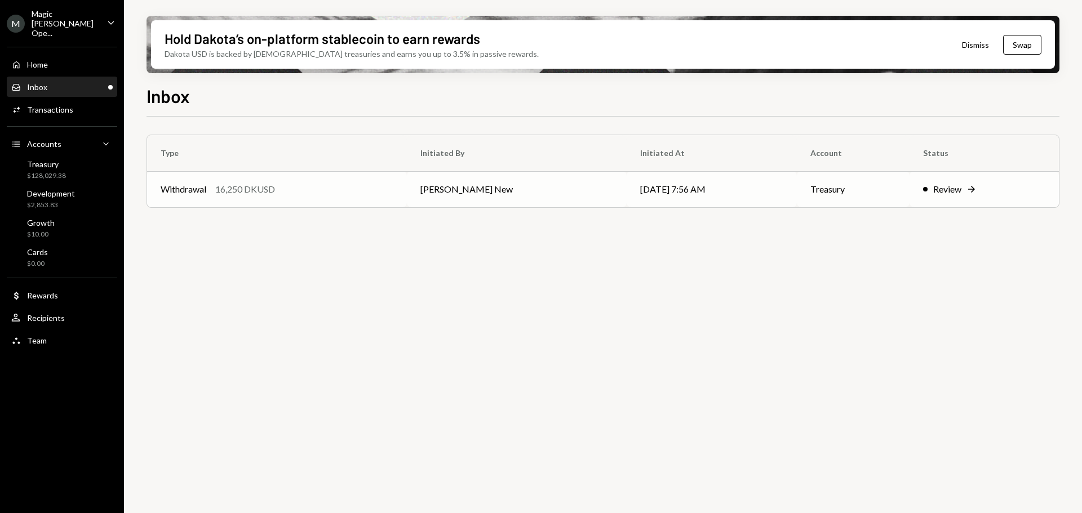
click at [303, 197] on td "Withdrawal 16,250 DKUSD" at bounding box center [277, 189] width 260 height 36
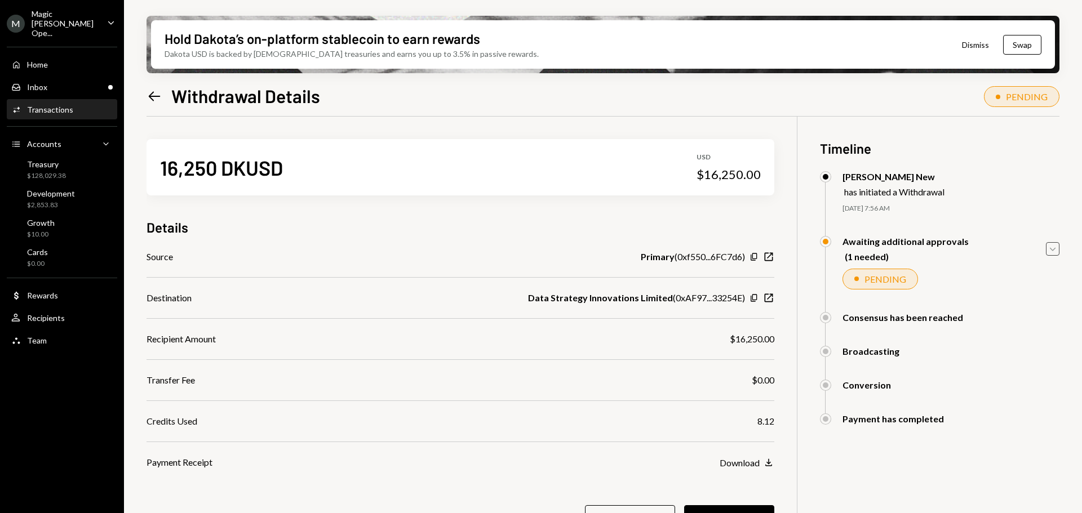
click at [1050, 252] on icon "Caret Down" at bounding box center [1052, 249] width 12 height 12
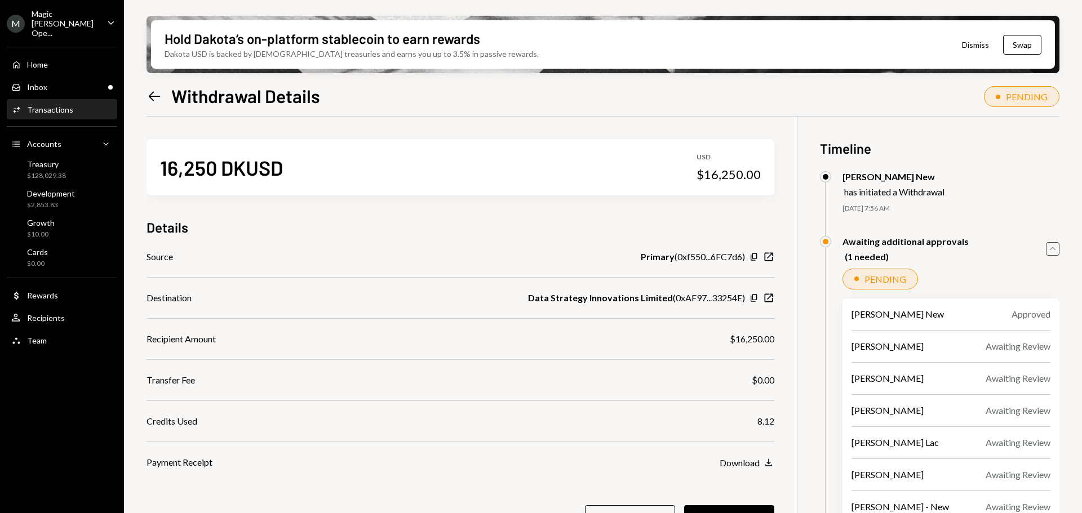
click at [1050, 252] on icon "Caret Up" at bounding box center [1052, 249] width 12 height 12
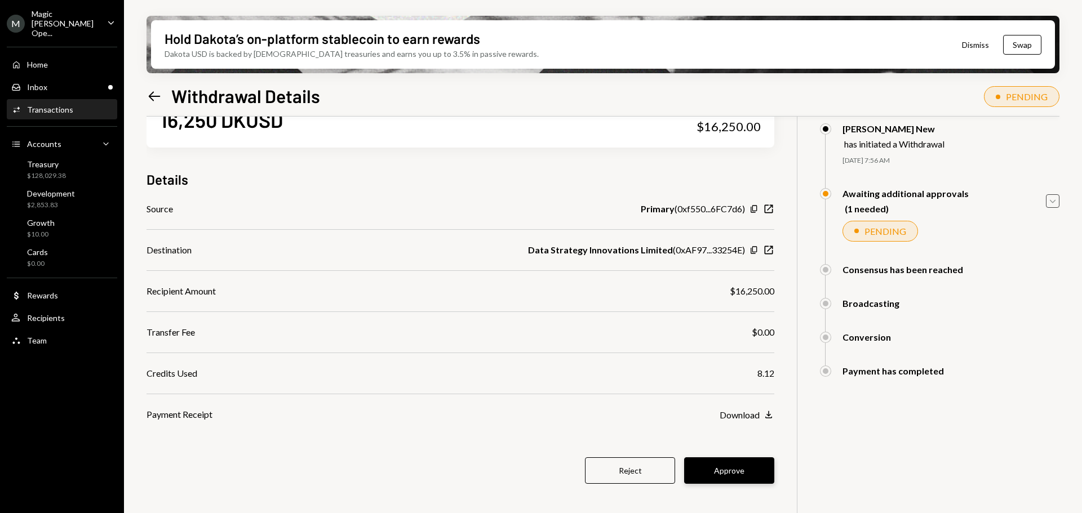
scroll to position [90, 0]
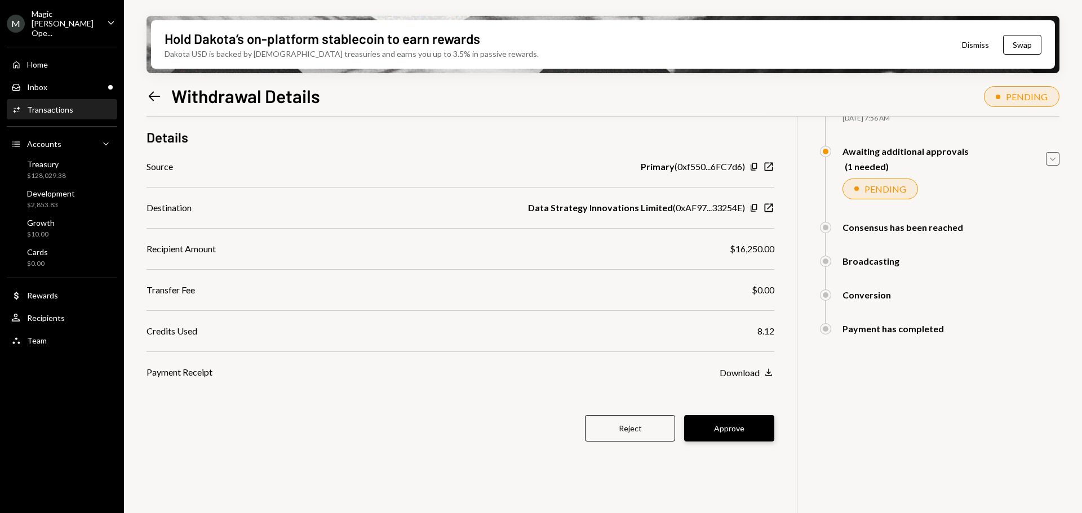
click at [725, 430] on button "Approve" at bounding box center [729, 428] width 90 height 26
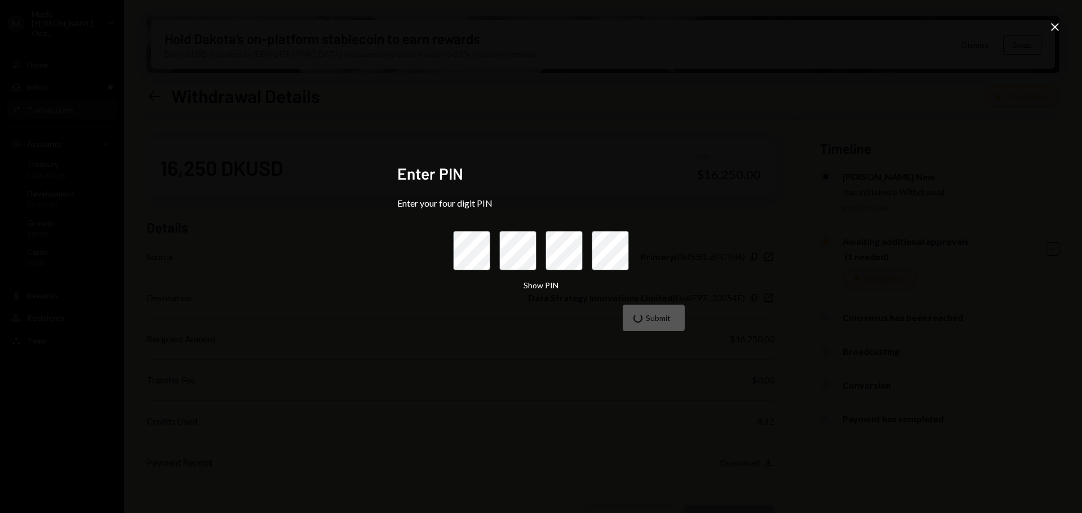
scroll to position [90, 0]
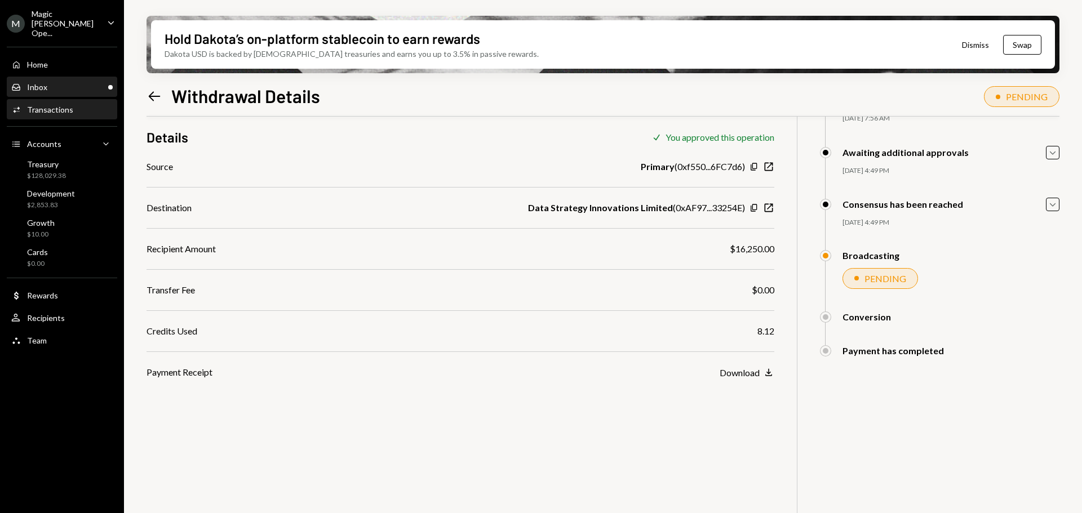
click at [65, 82] on div "Inbox Inbox" at bounding box center [61, 87] width 101 height 10
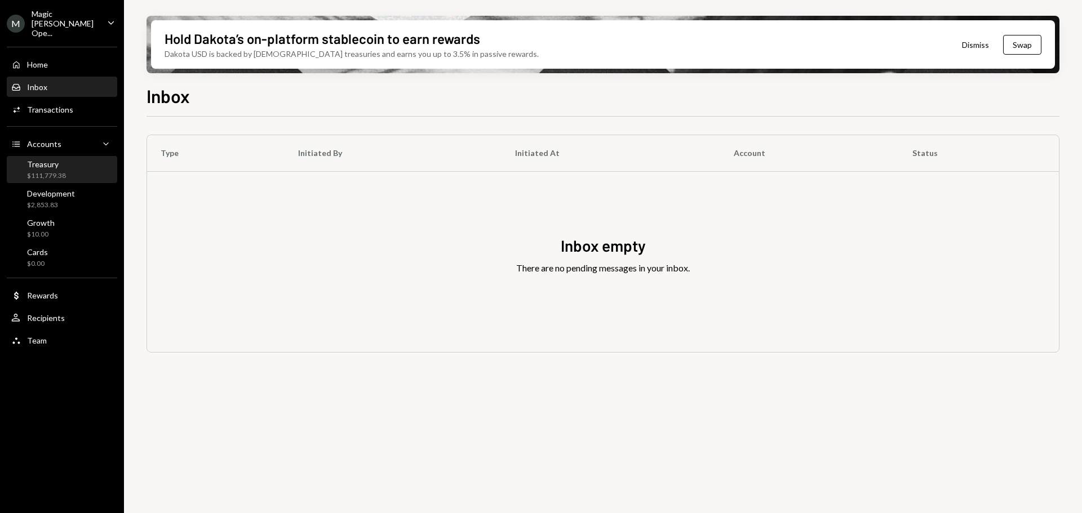
click at [48, 171] on div "$111,779.38" at bounding box center [46, 176] width 39 height 10
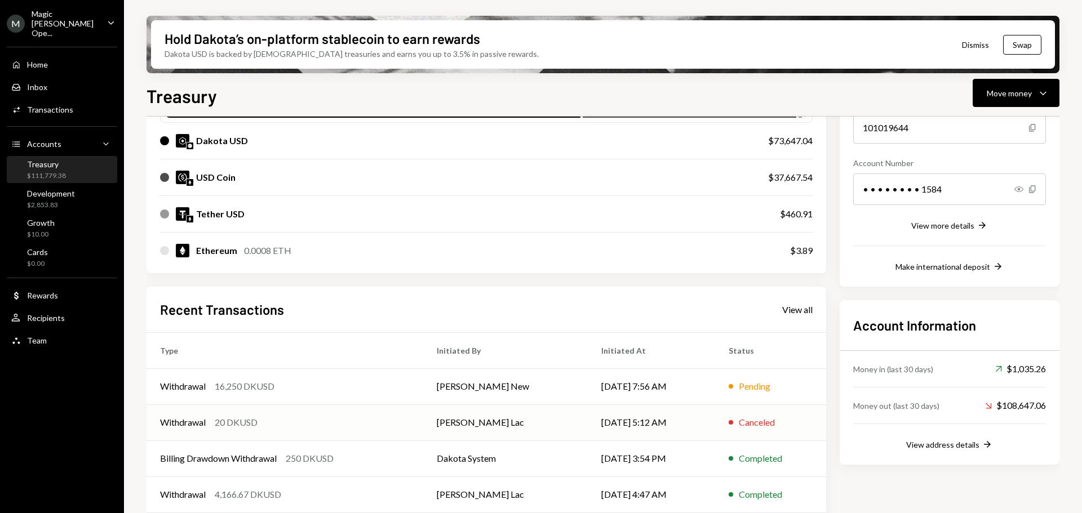
scroll to position [183, 0]
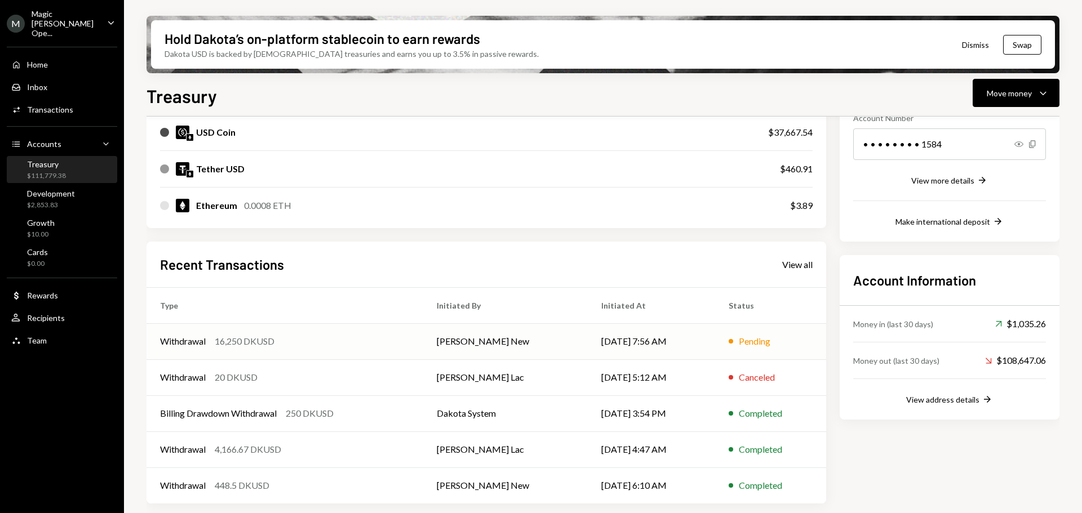
drag, startPoint x: 317, startPoint y: 349, endPoint x: 361, endPoint y: 348, distance: 43.4
click at [317, 349] on td "Withdrawal 16,250 DKUSD" at bounding box center [285, 341] width 277 height 36
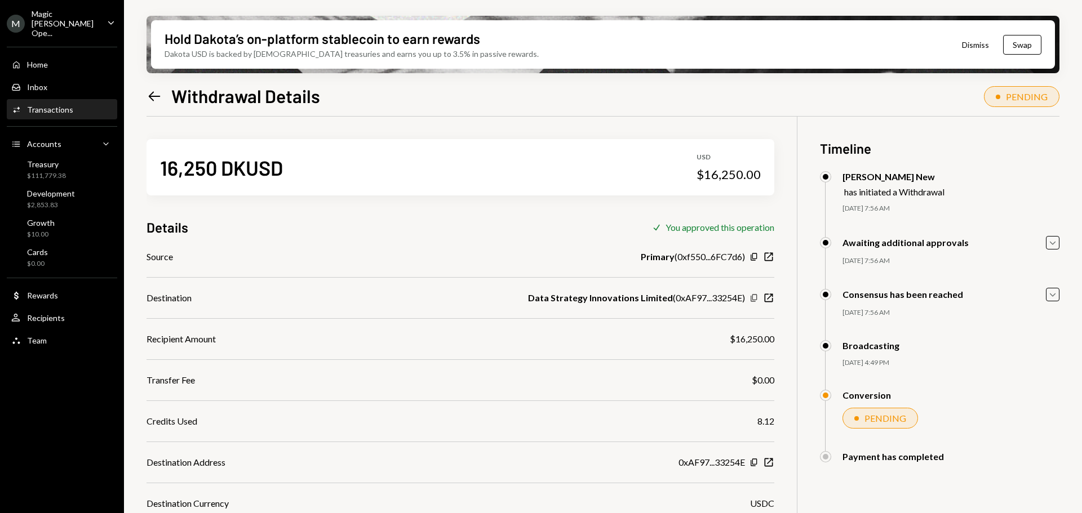
drag, startPoint x: 758, startPoint y: 299, endPoint x: 510, endPoint y: 139, distance: 295.1
click at [758, 298] on icon "Copy" at bounding box center [753, 298] width 9 height 9
click at [43, 16] on div "Magic [PERSON_NAME] Ope..." at bounding box center [65, 23] width 66 height 29
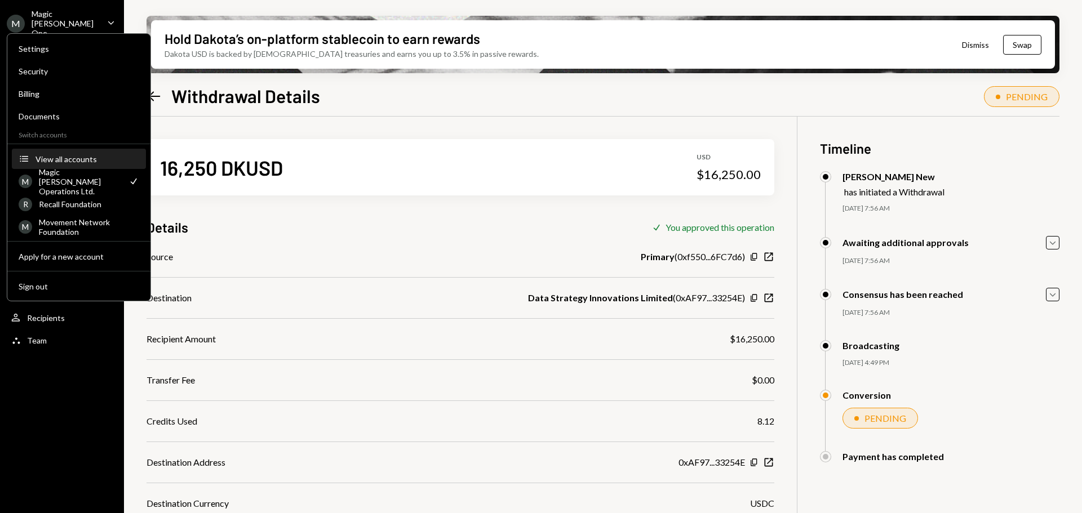
click at [77, 158] on div "View all accounts" at bounding box center [87, 159] width 104 height 10
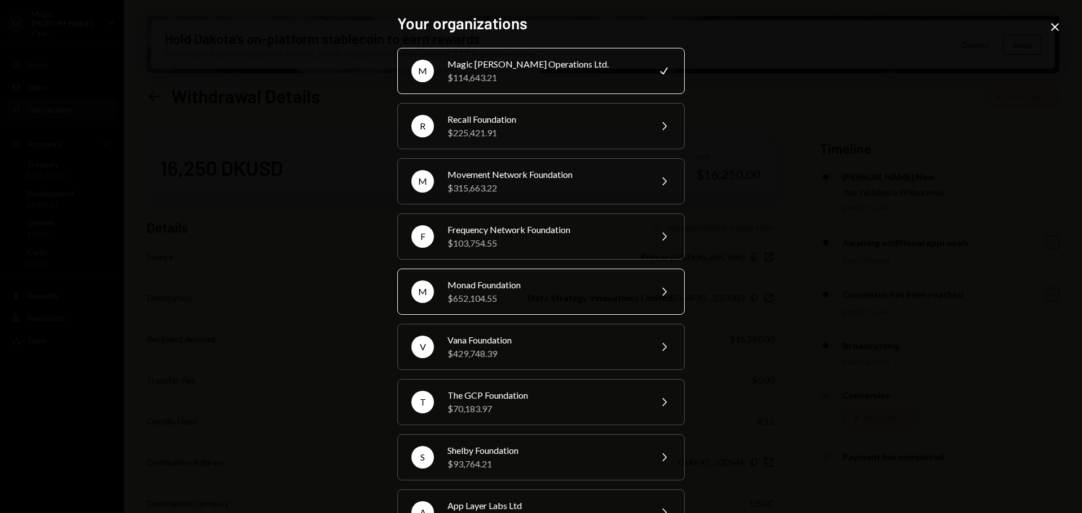
click at [515, 299] on div "$652,104.55" at bounding box center [545, 299] width 196 height 14
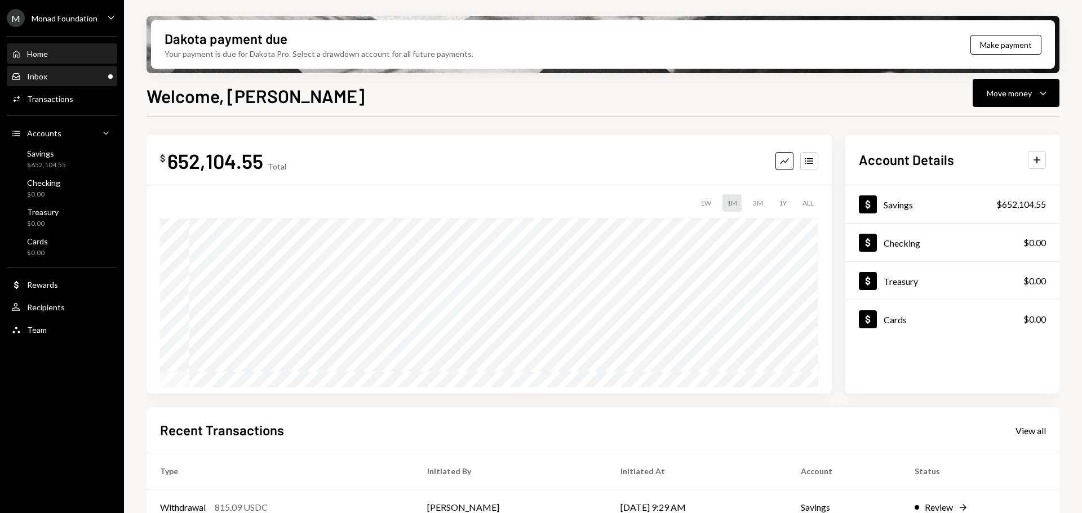
click at [53, 75] on div "Inbox Inbox" at bounding box center [61, 77] width 101 height 10
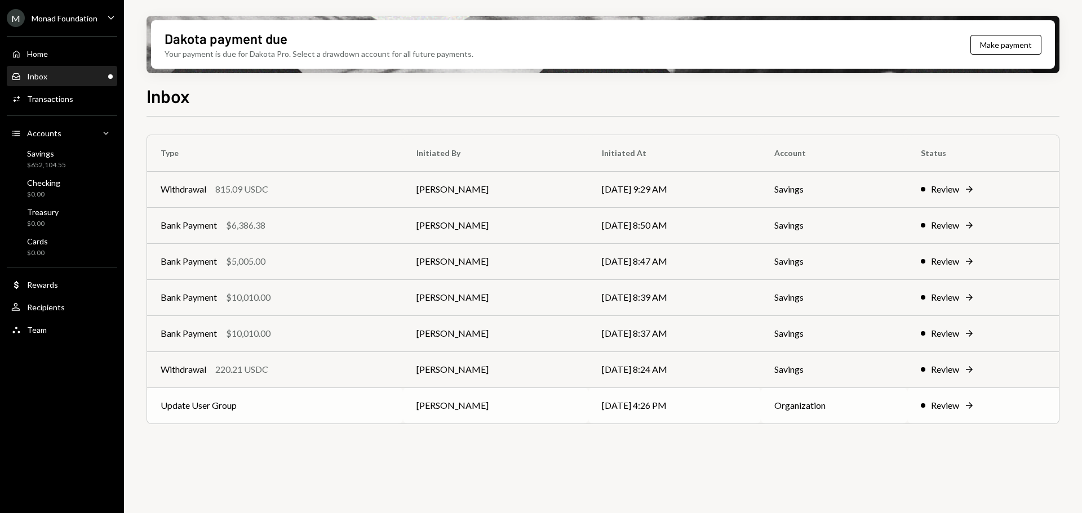
click at [334, 402] on td "Update User Group" at bounding box center [275, 406] width 256 height 36
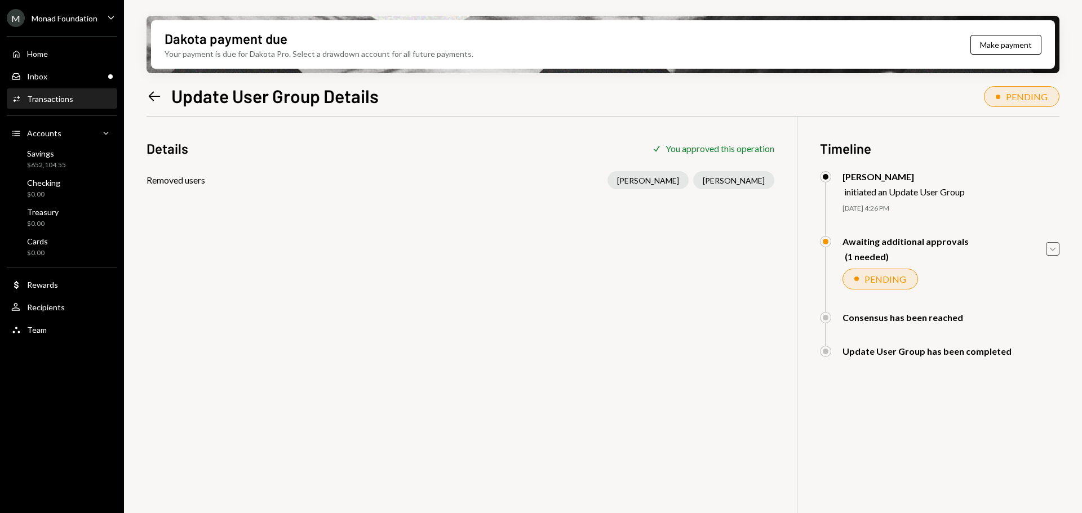
click at [1050, 251] on icon "Caret Down" at bounding box center [1052, 249] width 12 height 12
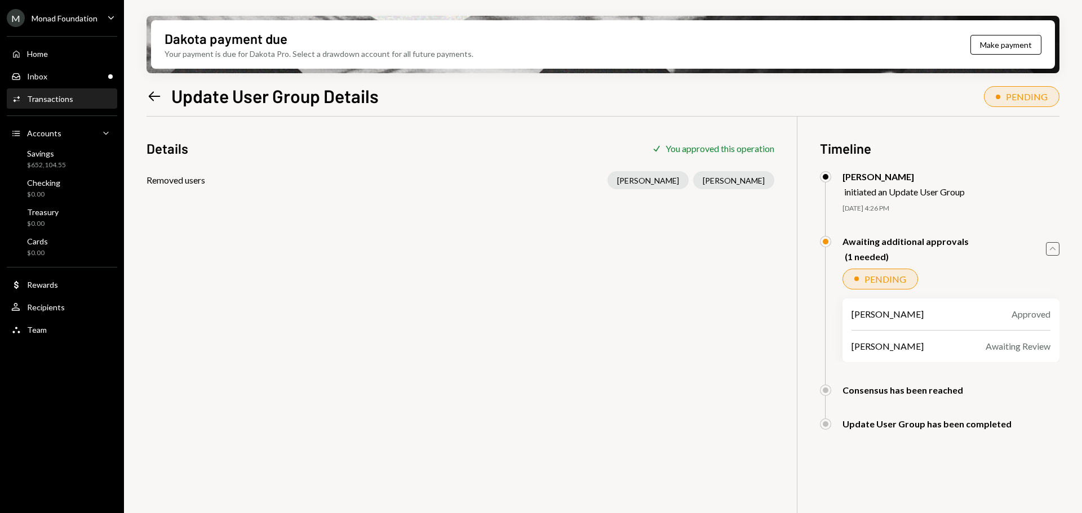
drag, startPoint x: 1050, startPoint y: 251, endPoint x: 1044, endPoint y: 251, distance: 6.8
click at [1052, 251] on icon "Caret Up" at bounding box center [1052, 249] width 12 height 12
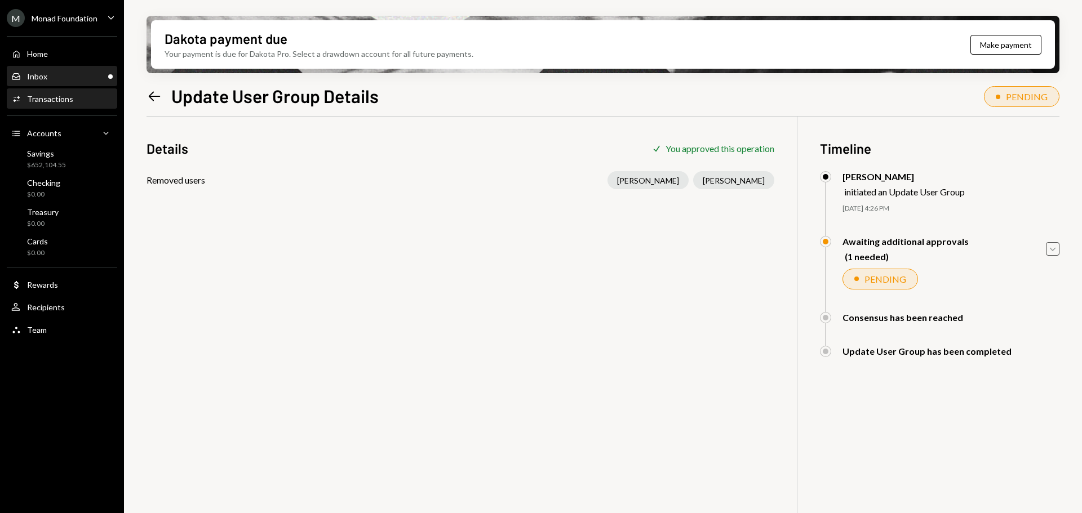
click at [55, 74] on div "Inbox Inbox" at bounding box center [61, 77] width 101 height 10
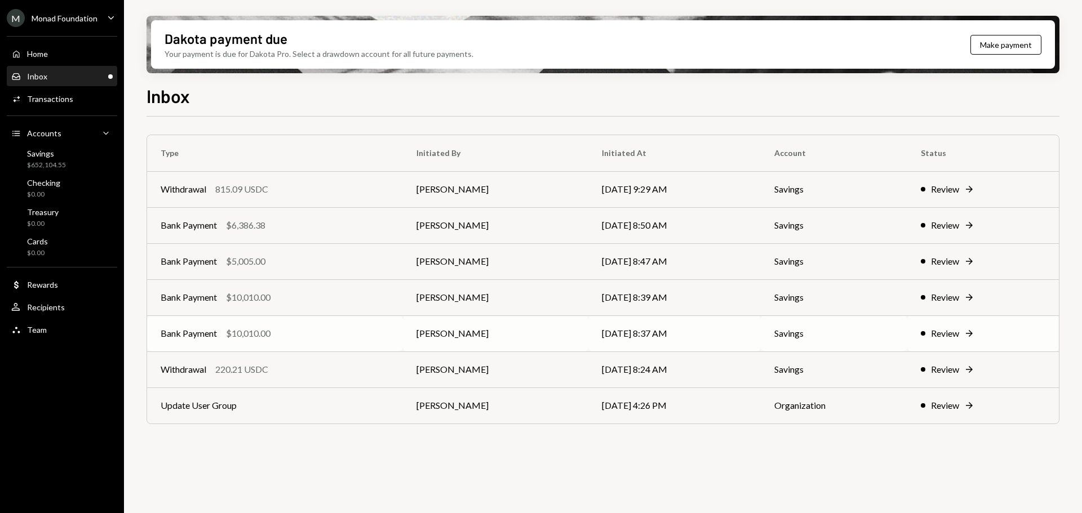
click at [290, 335] on div "Bank Payment $10,010.00" at bounding box center [275, 334] width 229 height 14
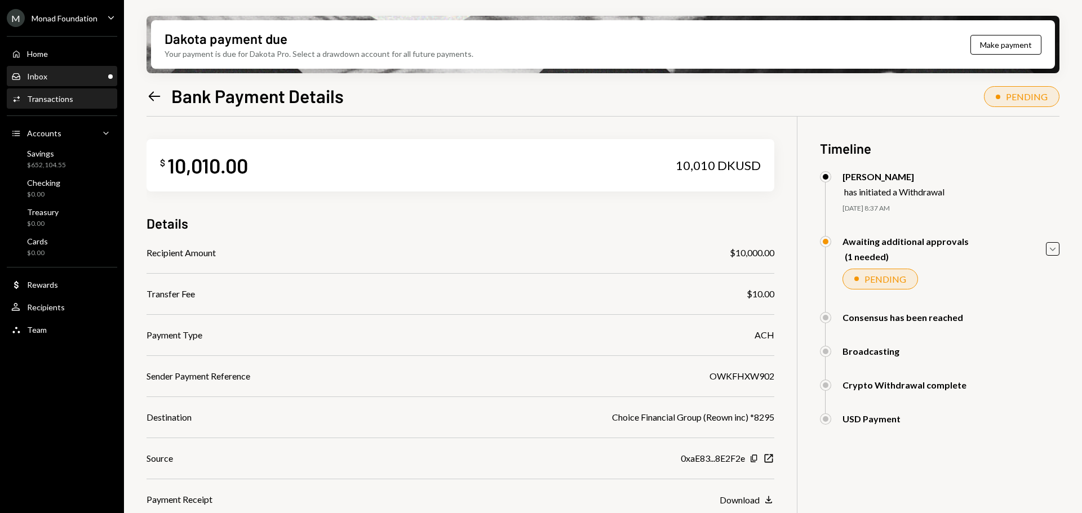
click at [65, 73] on div "Inbox Inbox" at bounding box center [61, 77] width 101 height 10
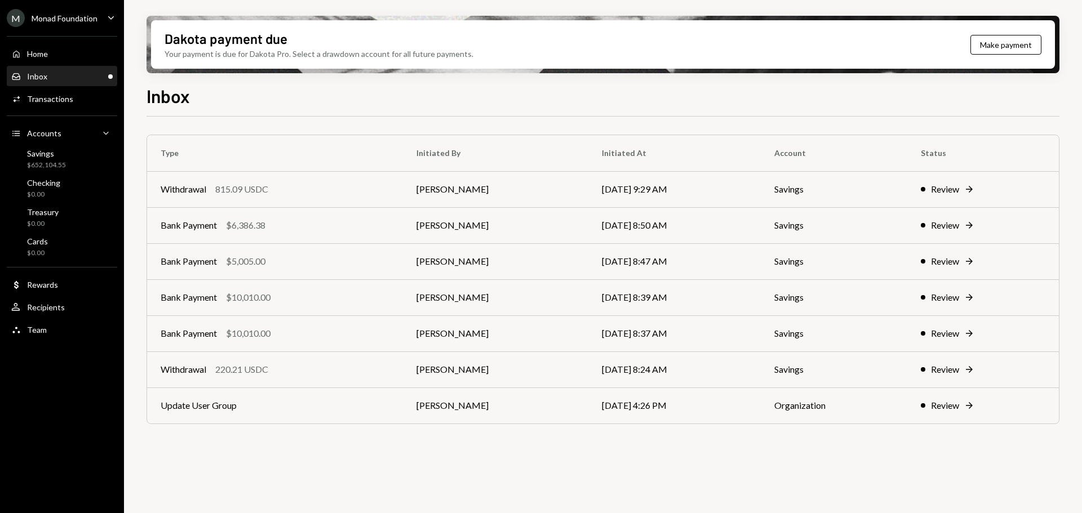
drag, startPoint x: 278, startPoint y: 367, endPoint x: 315, endPoint y: 363, distance: 36.8
click at [278, 367] on div "Withdrawal 220.21 USDC" at bounding box center [275, 370] width 229 height 14
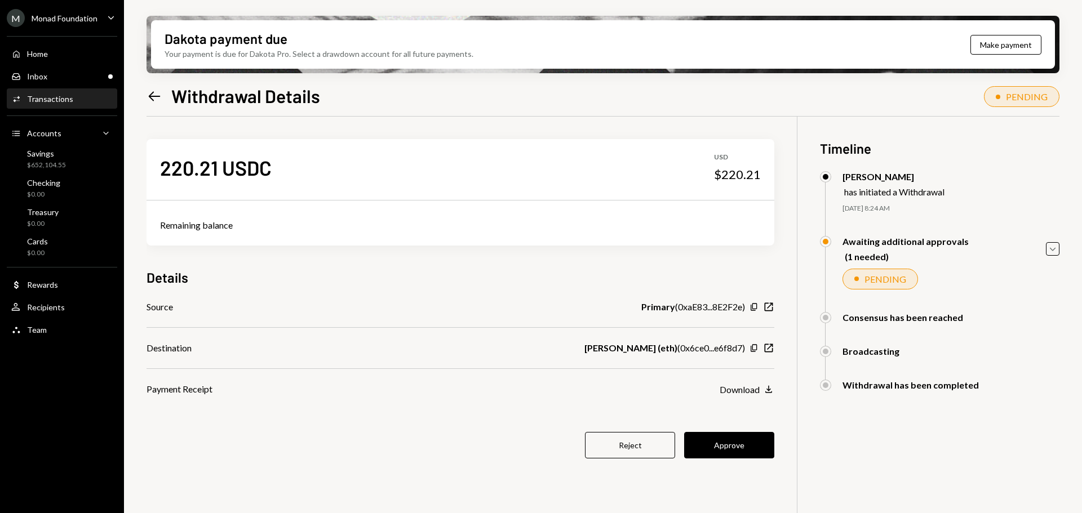
drag, startPoint x: 747, startPoint y: 446, endPoint x: 729, endPoint y: 428, distance: 25.5
click at [747, 446] on button "Approve" at bounding box center [729, 445] width 90 height 26
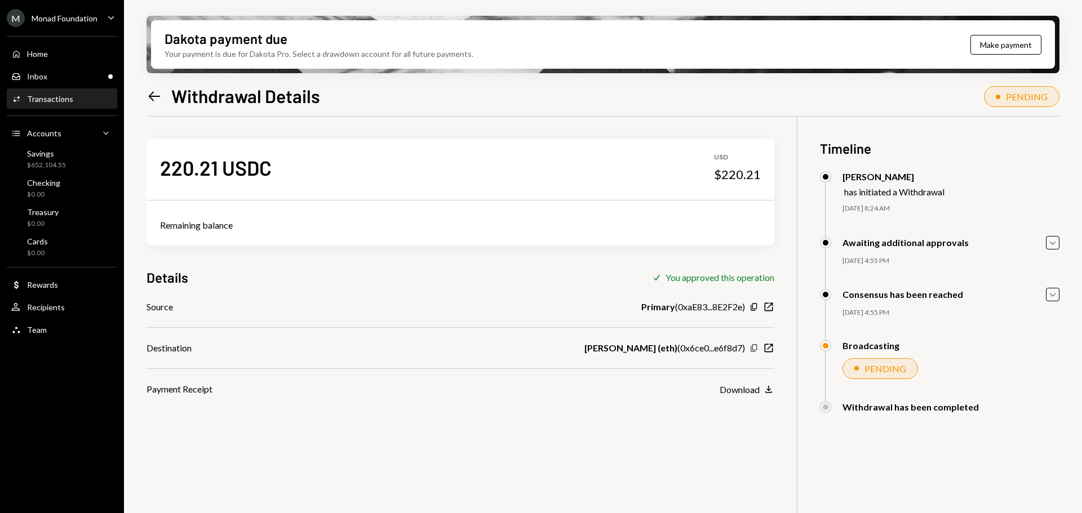
click at [752, 348] on icon "button" at bounding box center [754, 347] width 6 height 7
click at [42, 79] on div "Inbox" at bounding box center [37, 77] width 20 height 10
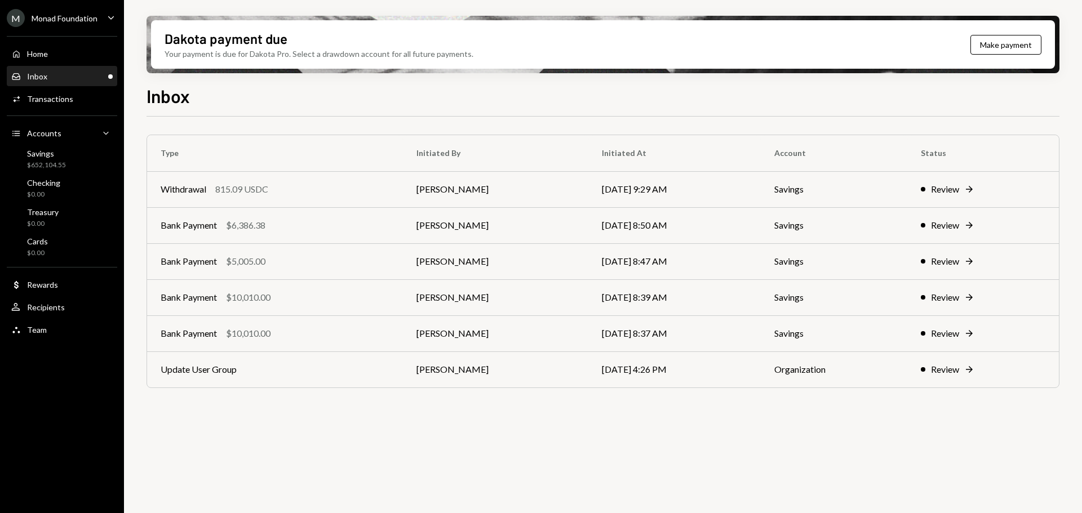
click at [53, 79] on div "Inbox Inbox" at bounding box center [61, 77] width 101 height 10
click at [341, 263] on div "Bank Payment $5,005.00" at bounding box center [275, 262] width 229 height 14
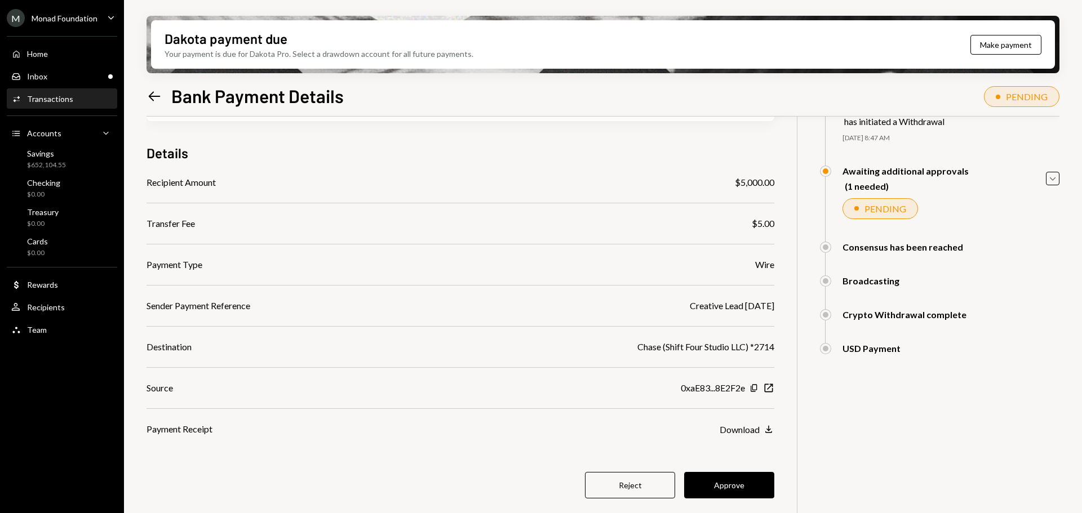
scroll to position [90, 0]
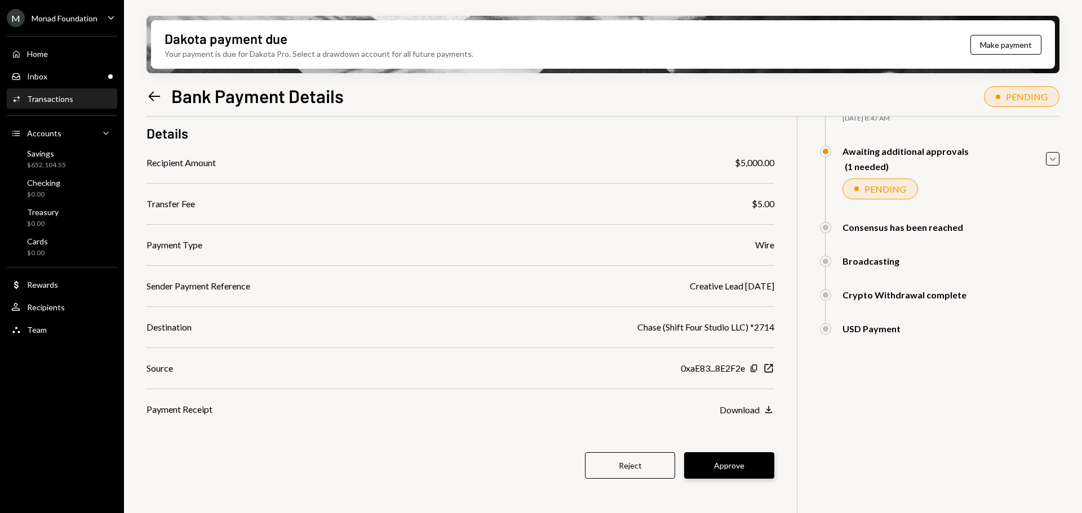
click at [717, 464] on button "Approve" at bounding box center [729, 465] width 90 height 26
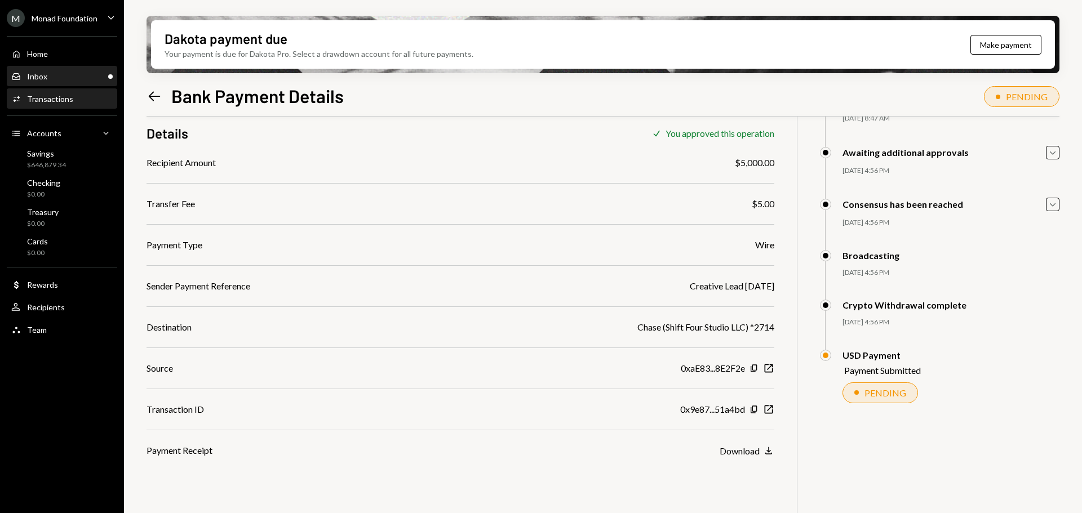
click at [67, 74] on div "Inbox Inbox" at bounding box center [61, 77] width 101 height 10
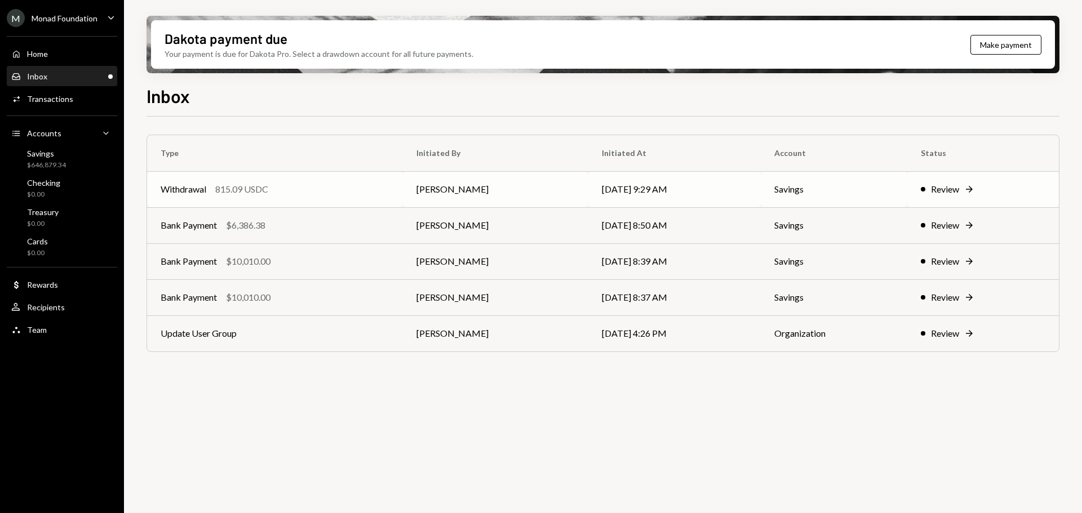
drag, startPoint x: 299, startPoint y: 189, endPoint x: 327, endPoint y: 198, distance: 29.4
click at [299, 189] on div "Withdrawal 815.09 USDC" at bounding box center [275, 190] width 229 height 14
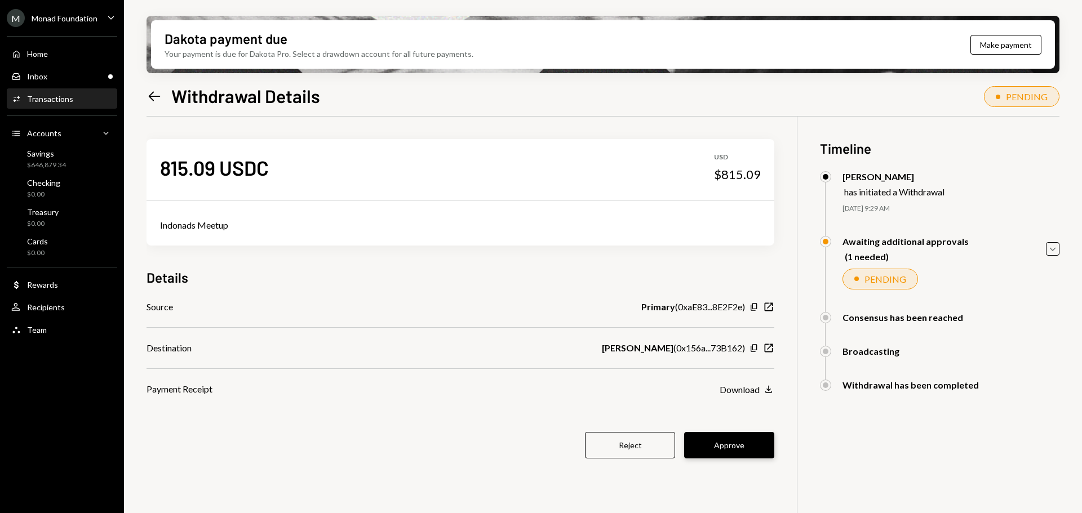
click at [725, 441] on button "Approve" at bounding box center [729, 445] width 90 height 26
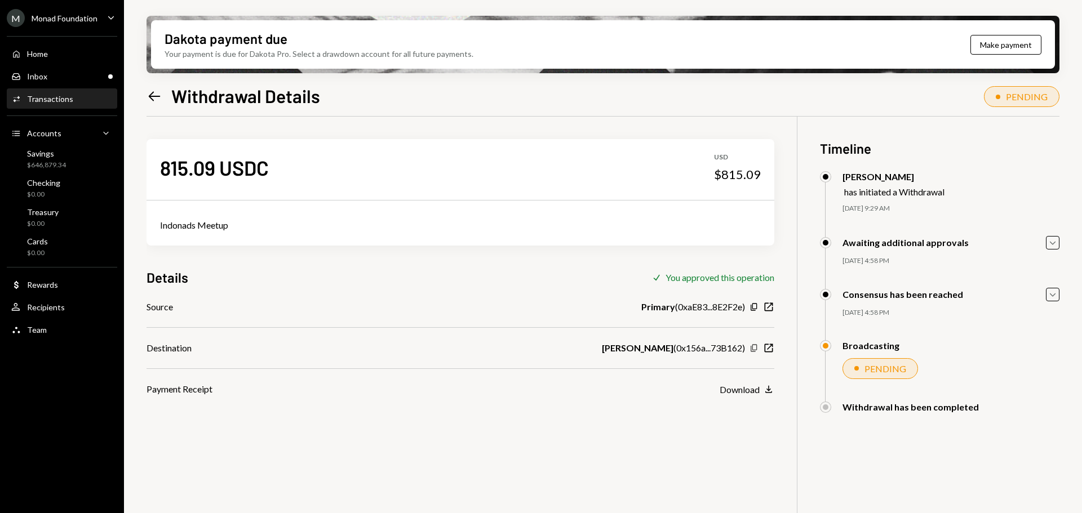
click at [757, 348] on icon "button" at bounding box center [754, 347] width 6 height 7
click at [70, 80] on div "Inbox Inbox" at bounding box center [61, 77] width 101 height 10
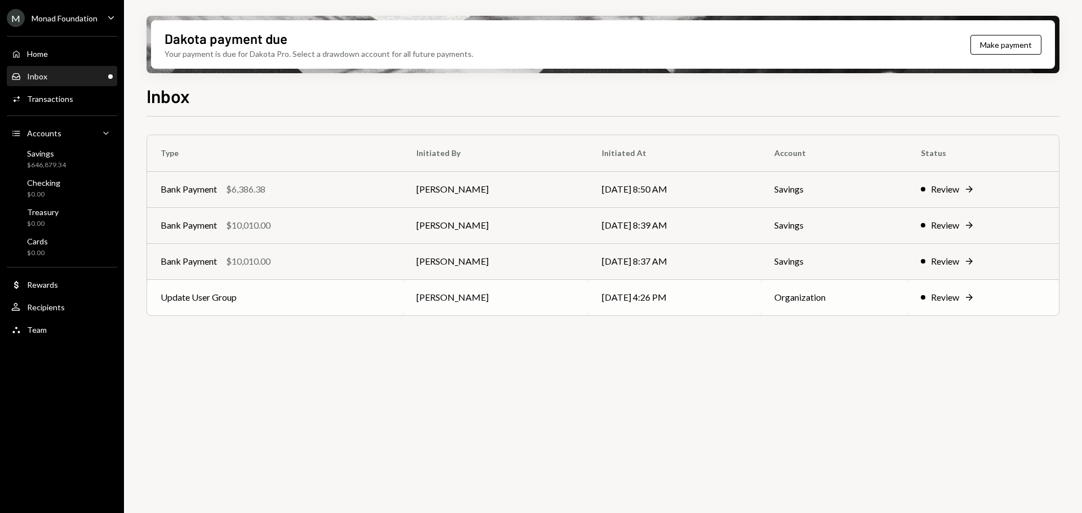
click at [272, 295] on td "Update User Group" at bounding box center [275, 297] width 256 height 36
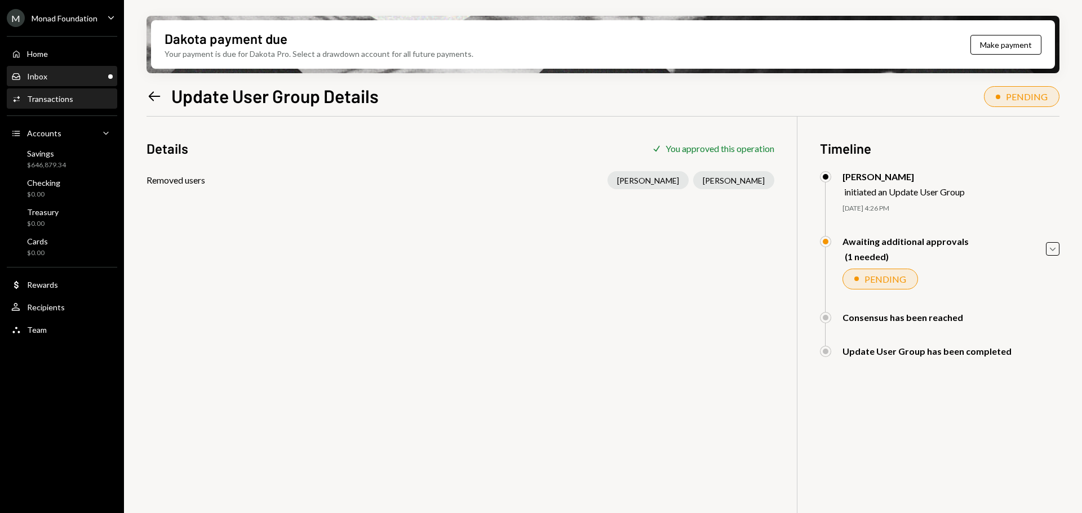
click at [47, 77] on div "Inbox Inbox" at bounding box center [61, 77] width 101 height 10
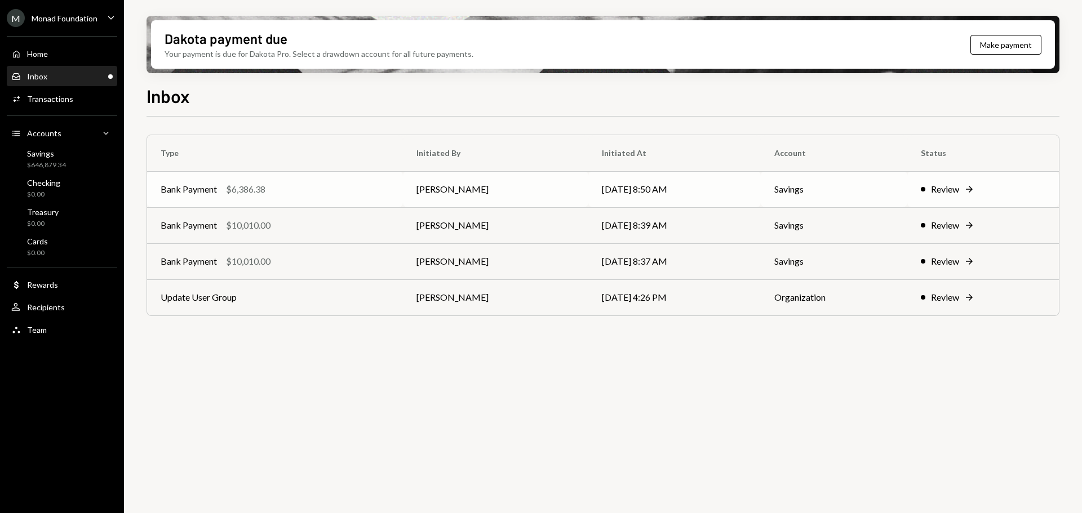
click at [282, 189] on div "Bank Payment $6,386.38" at bounding box center [275, 190] width 229 height 14
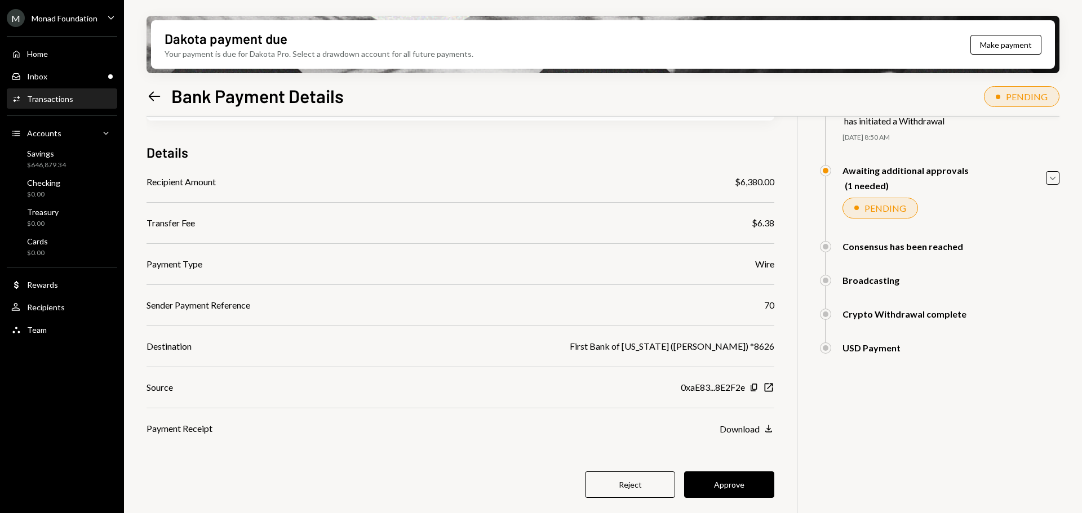
scroll to position [90, 0]
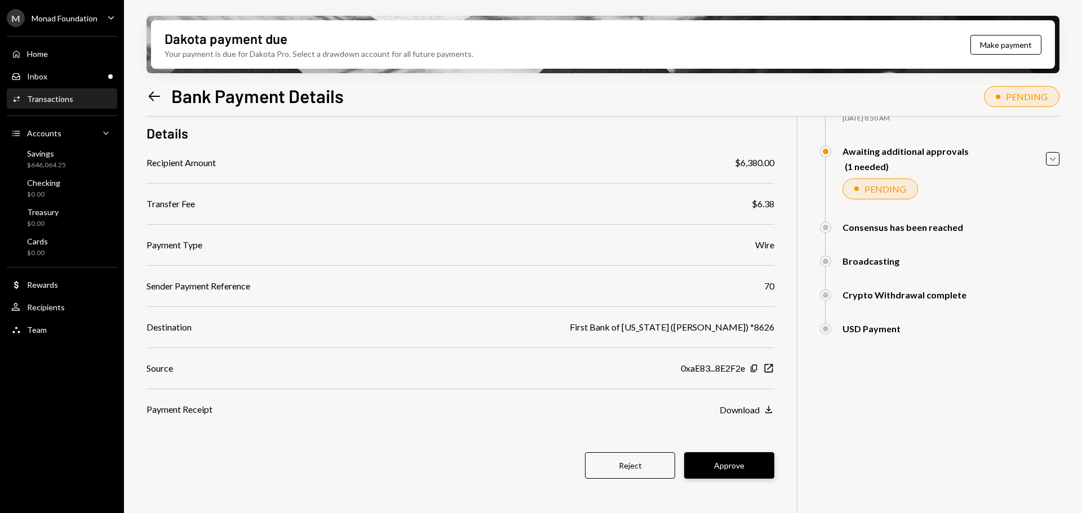
click at [723, 457] on button "Approve" at bounding box center [729, 465] width 90 height 26
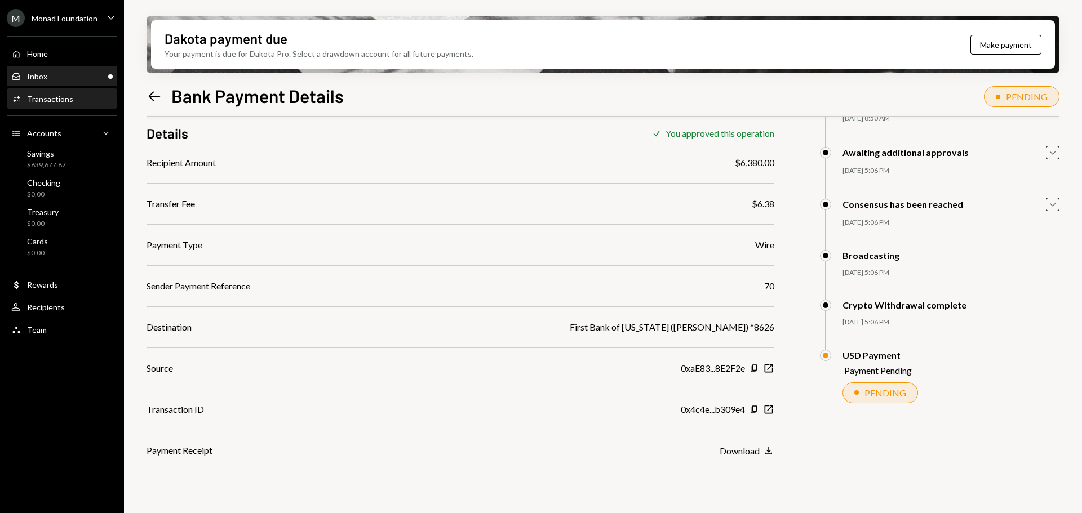
click at [58, 69] on div "Inbox Inbox" at bounding box center [61, 76] width 101 height 19
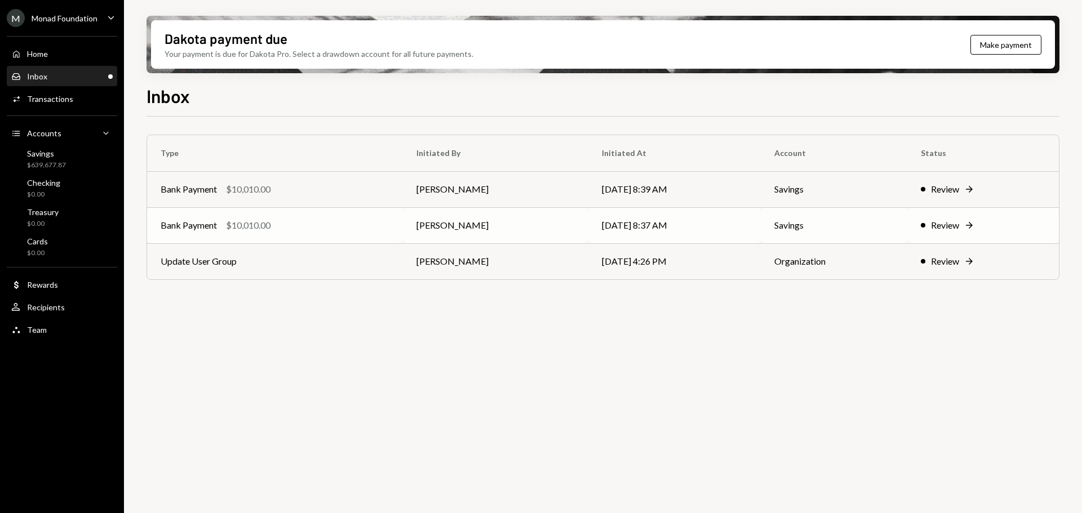
click at [324, 224] on div "Bank Payment $10,010.00" at bounding box center [275, 226] width 229 height 14
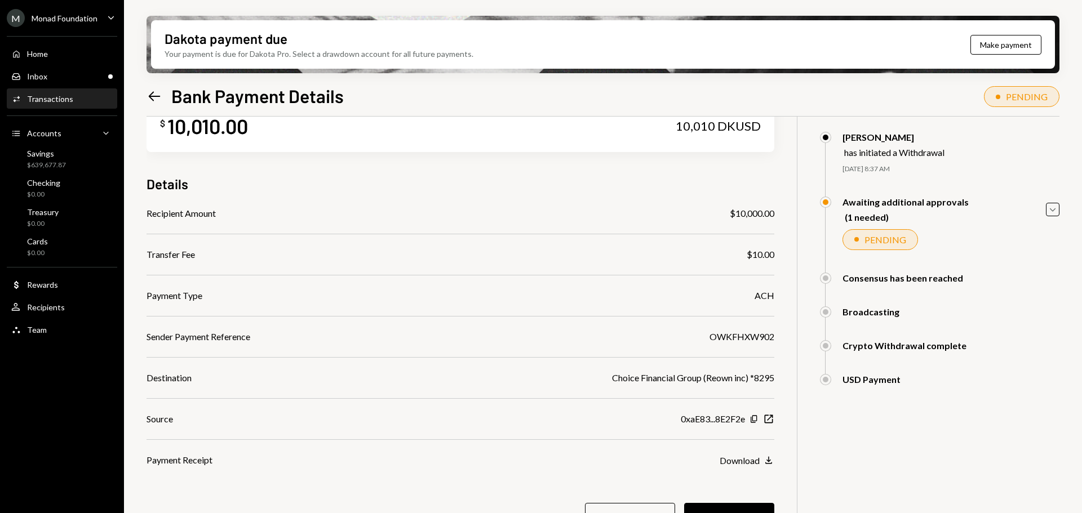
scroll to position [56, 0]
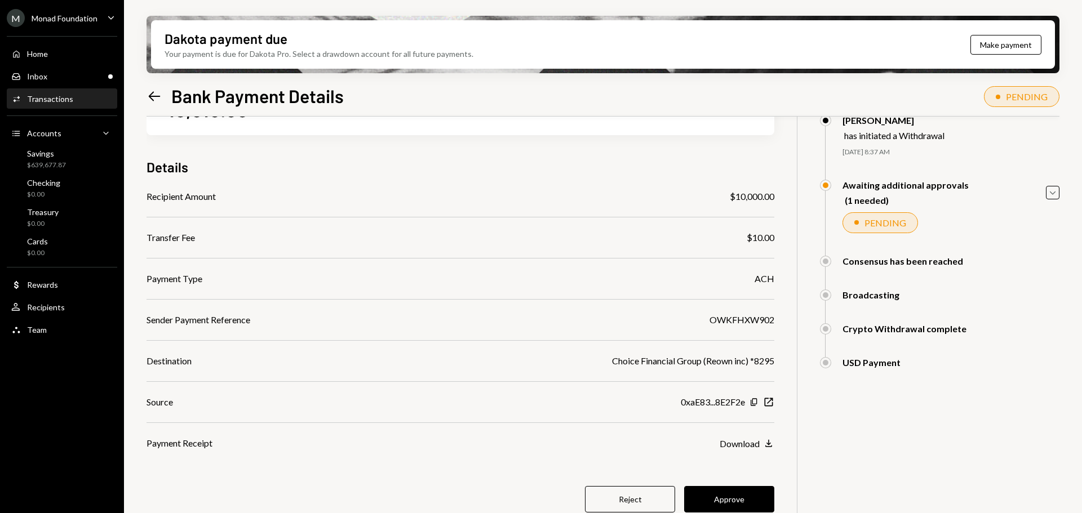
click at [739, 495] on button "Approve" at bounding box center [729, 499] width 90 height 26
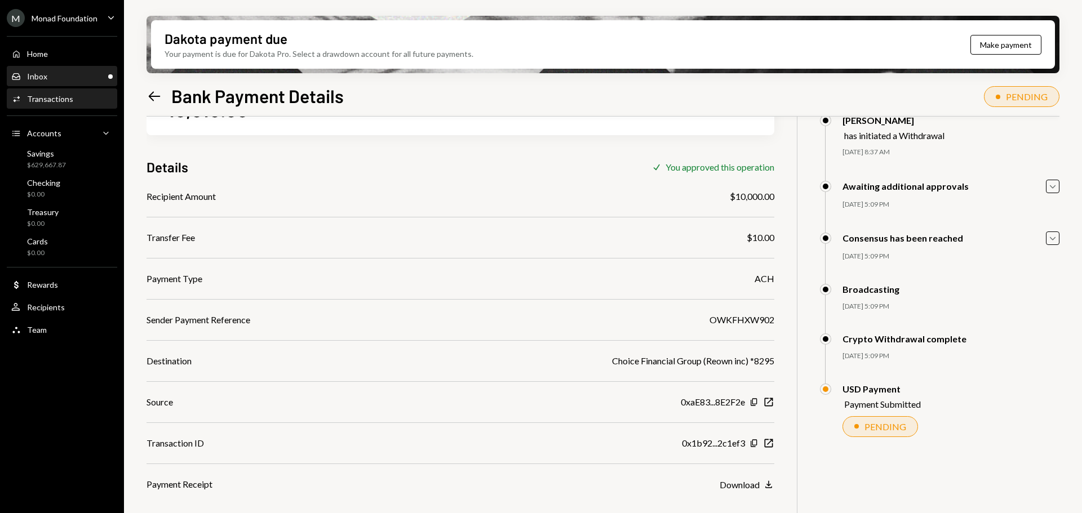
click at [77, 81] on div "Inbox Inbox" at bounding box center [61, 77] width 101 height 10
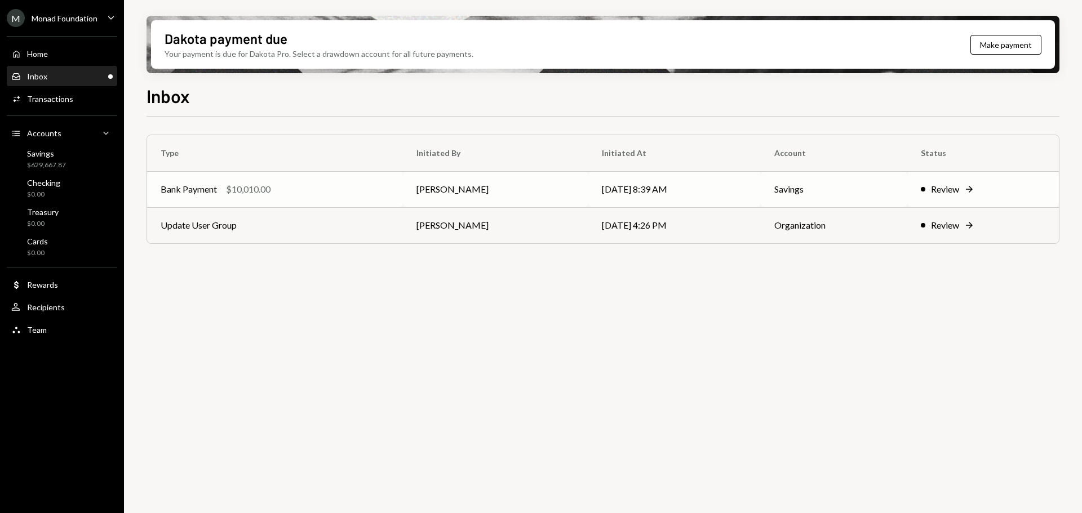
click at [314, 192] on div "Bank Payment $10,010.00" at bounding box center [275, 190] width 229 height 14
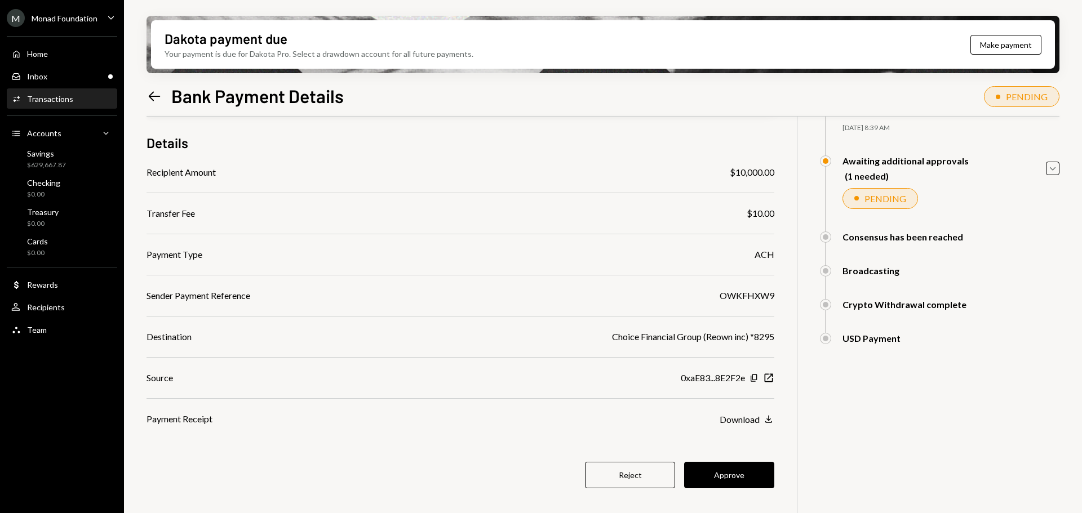
scroll to position [90, 0]
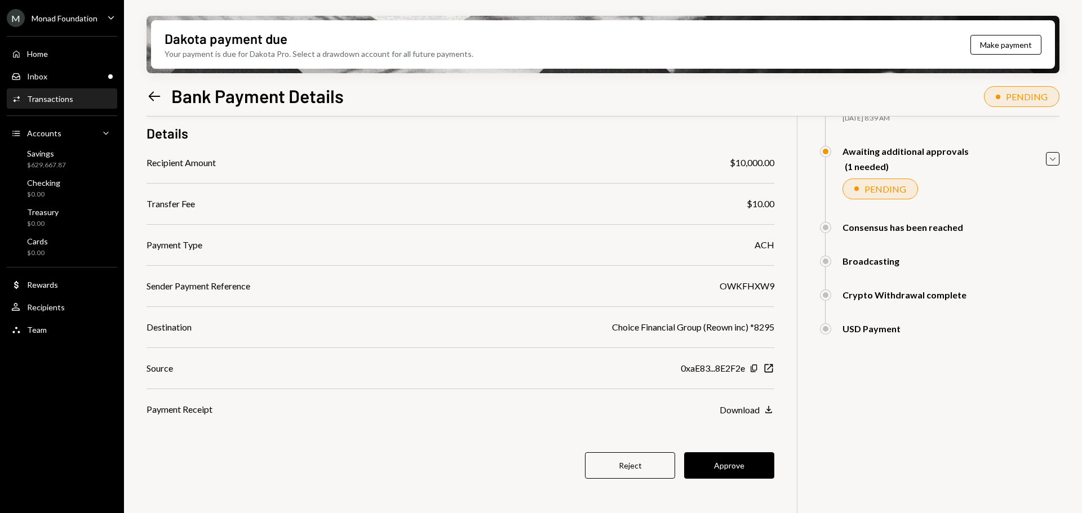
drag, startPoint x: 732, startPoint y: 458, endPoint x: 683, endPoint y: 399, distance: 75.6
click at [732, 458] on button "Approve" at bounding box center [729, 465] width 90 height 26
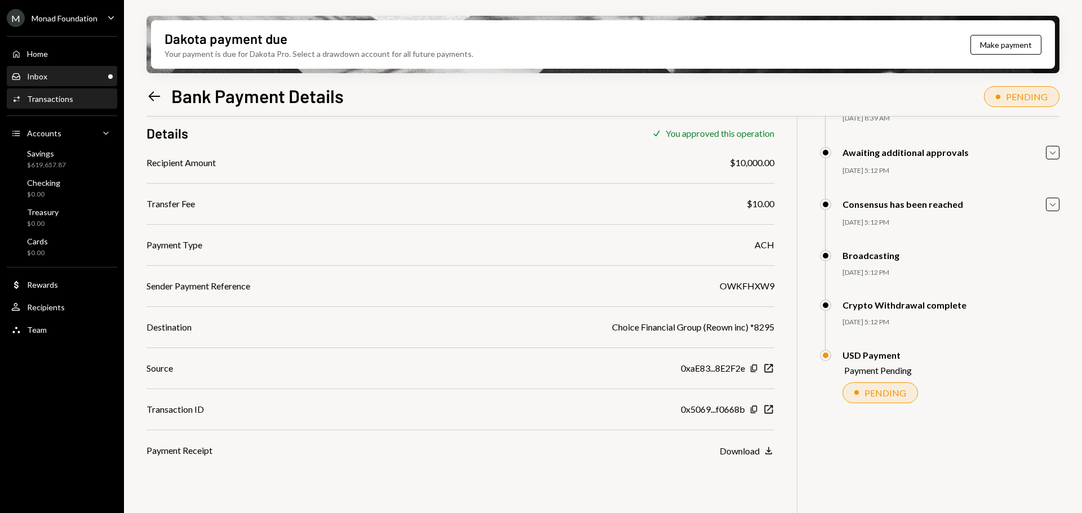
click at [77, 79] on div "Inbox Inbox" at bounding box center [61, 77] width 101 height 10
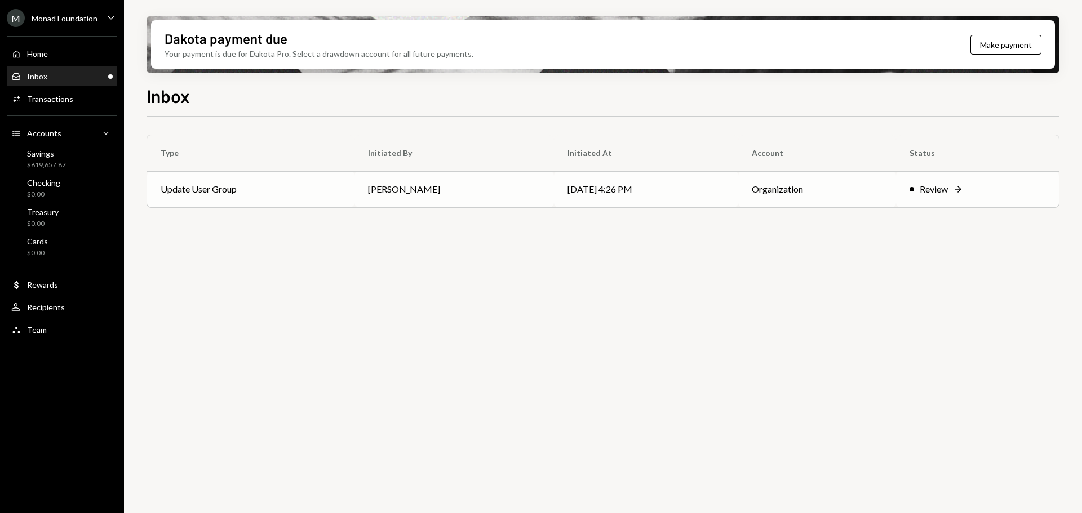
click at [327, 197] on td "Update User Group" at bounding box center [250, 189] width 207 height 36
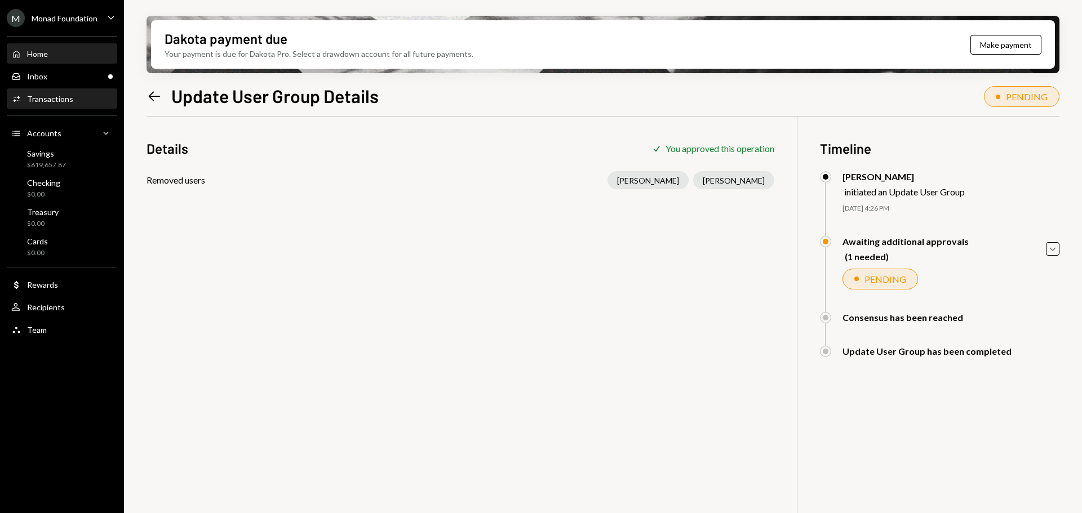
click at [53, 55] on div "Home Home" at bounding box center [61, 54] width 101 height 10
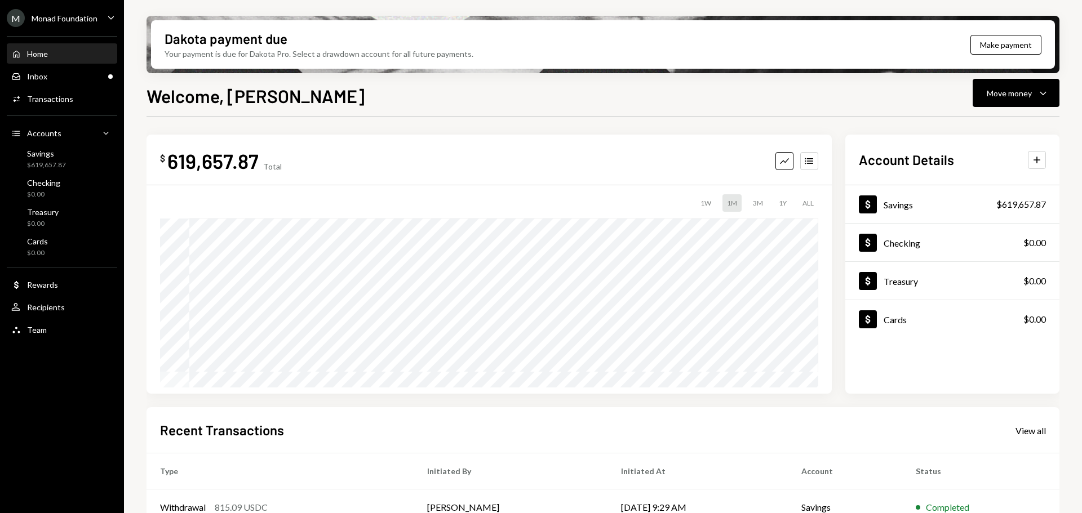
click at [92, 18] on div "Monad Foundation" at bounding box center [65, 19] width 66 height 10
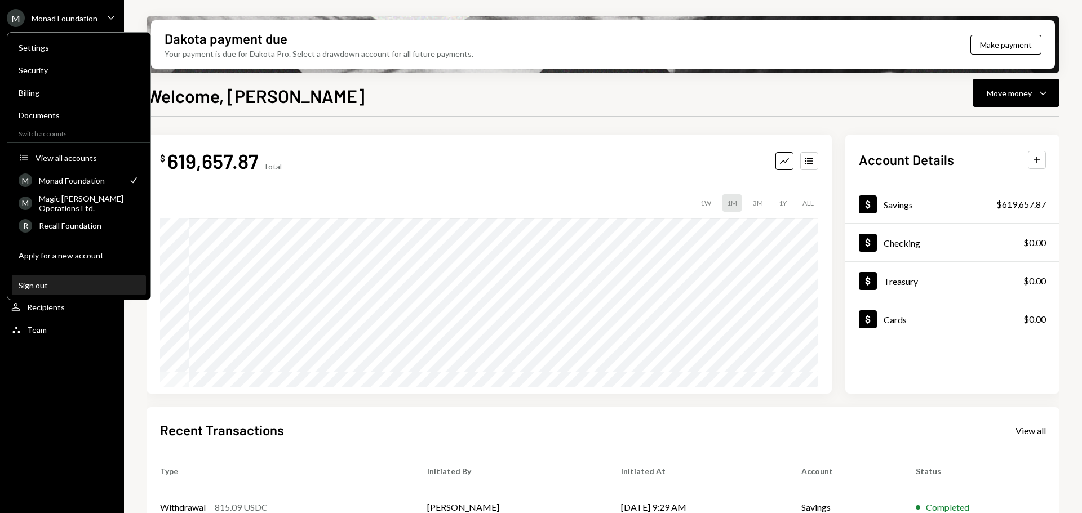
click at [57, 285] on div "Sign out" at bounding box center [79, 286] width 121 height 10
